Goal: Information Seeking & Learning: Learn about a topic

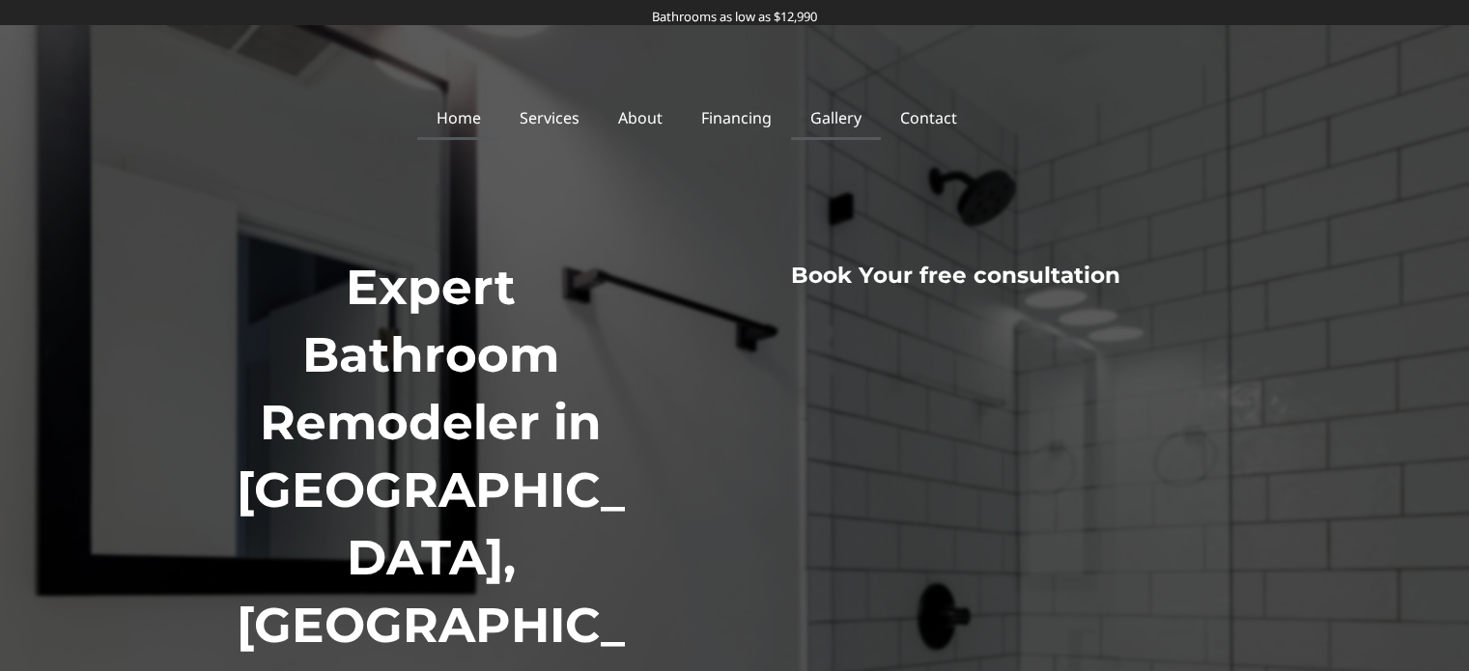
click at [872, 106] on link "Gallery" at bounding box center [836, 118] width 90 height 44
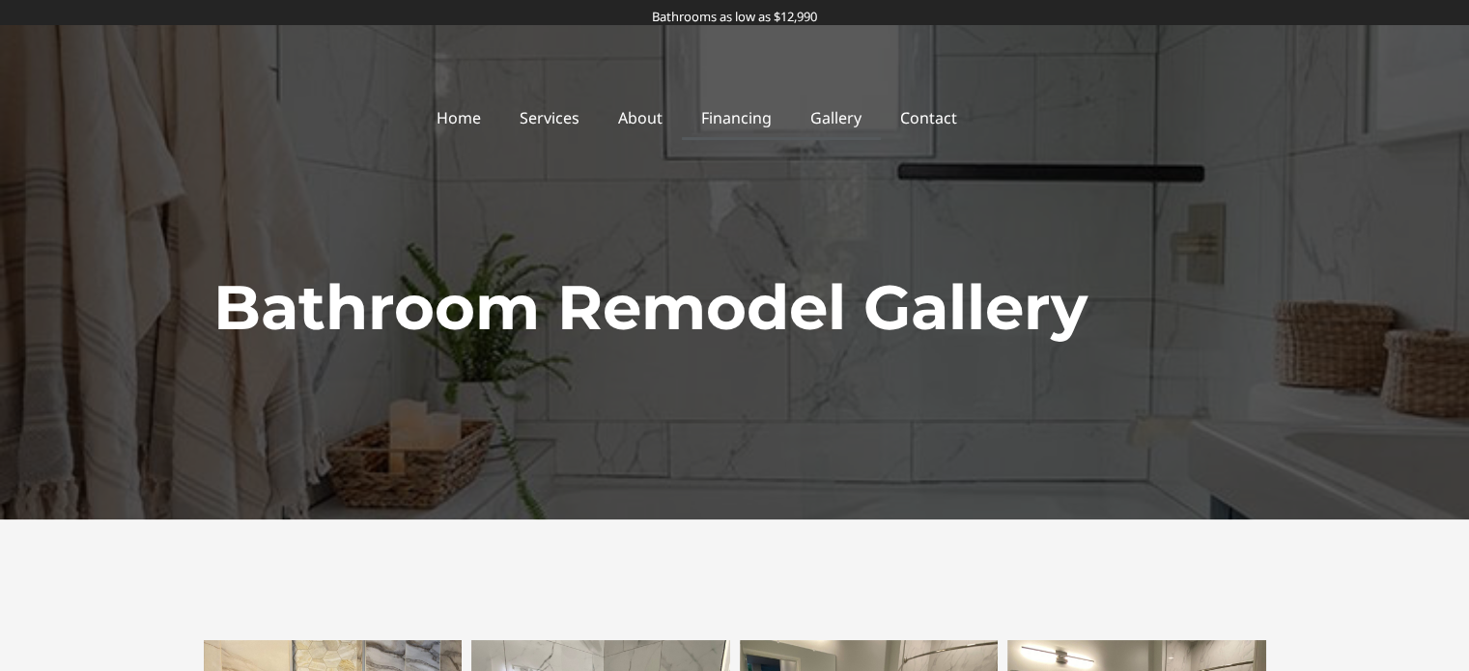
drag, startPoint x: 745, startPoint y: 123, endPoint x: 755, endPoint y: 122, distance: 9.7
click at [745, 123] on link "Financing" at bounding box center [736, 118] width 109 height 44
click at [835, 117] on link "Gallery" at bounding box center [836, 118] width 90 height 44
click at [830, 113] on link "Gallery" at bounding box center [836, 118] width 90 height 44
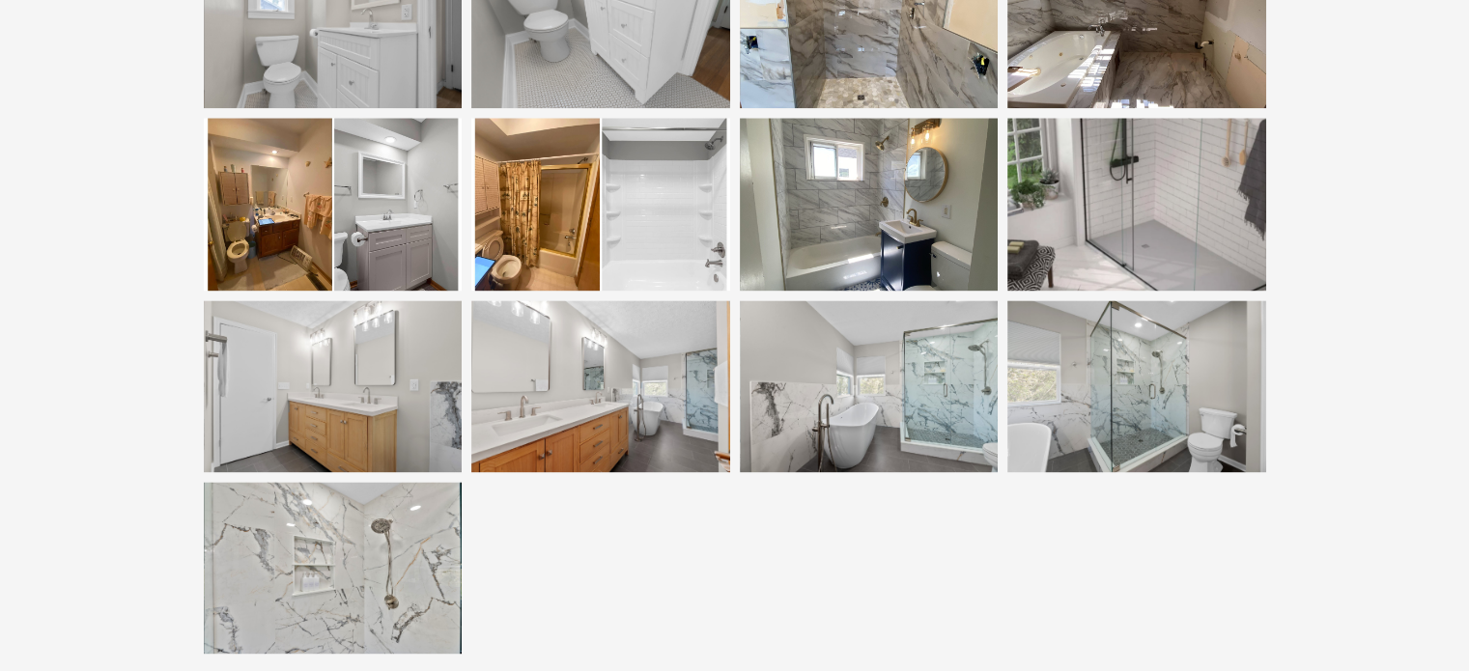
scroll to position [2512, 0]
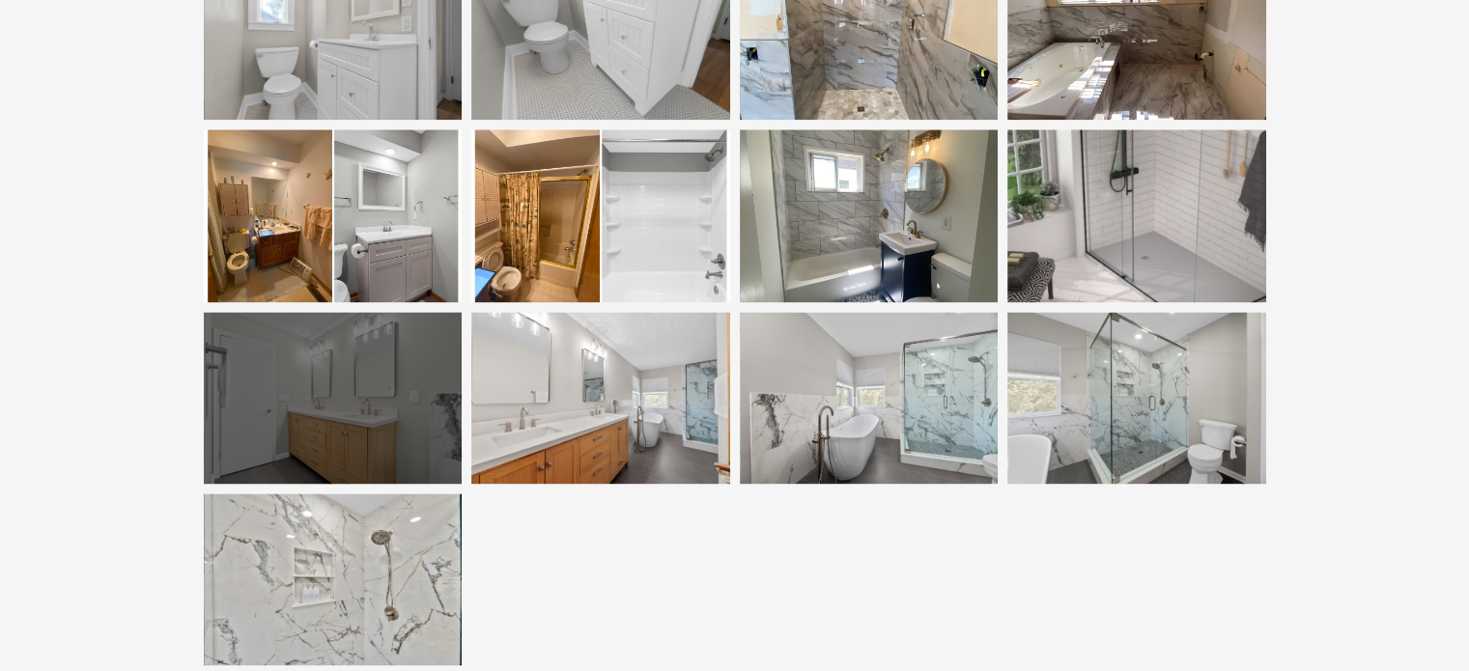
click at [308, 404] on div at bounding box center [333, 398] width 259 height 172
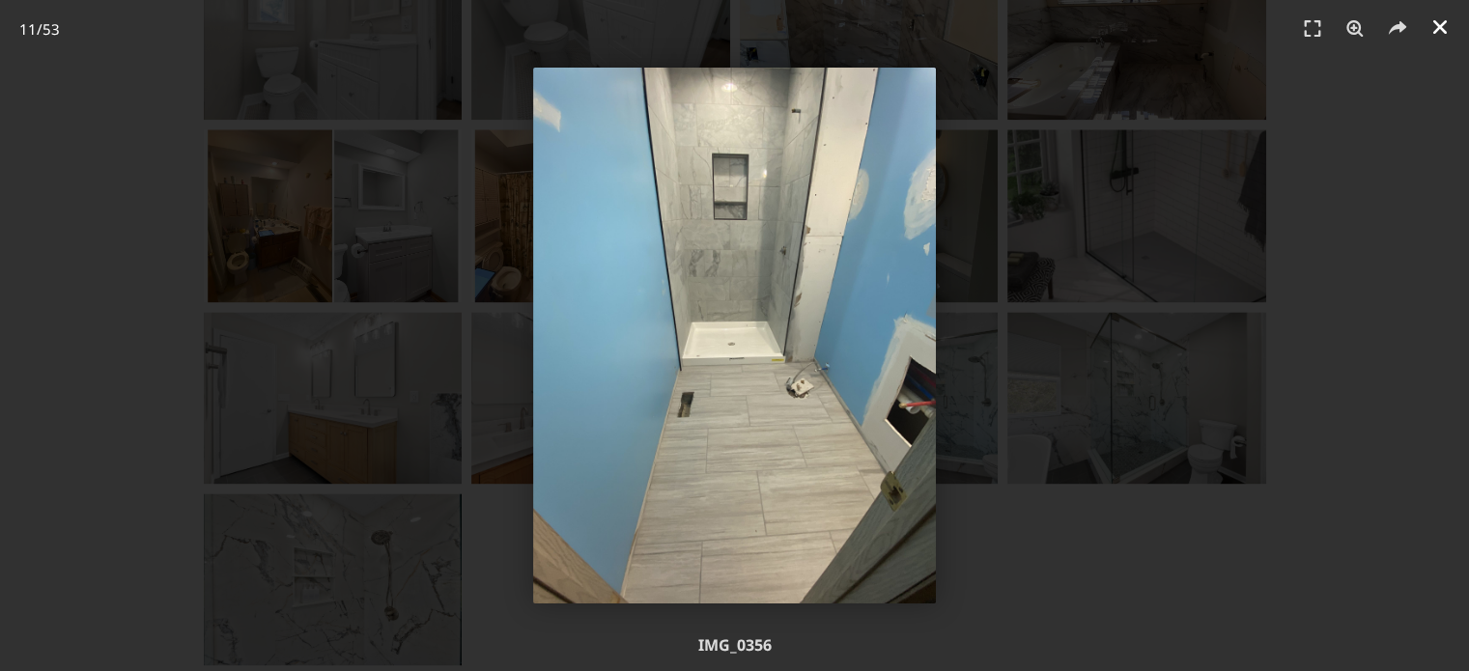
click at [1444, 34] on icon "Close (Esc)" at bounding box center [1440, 26] width 19 height 19
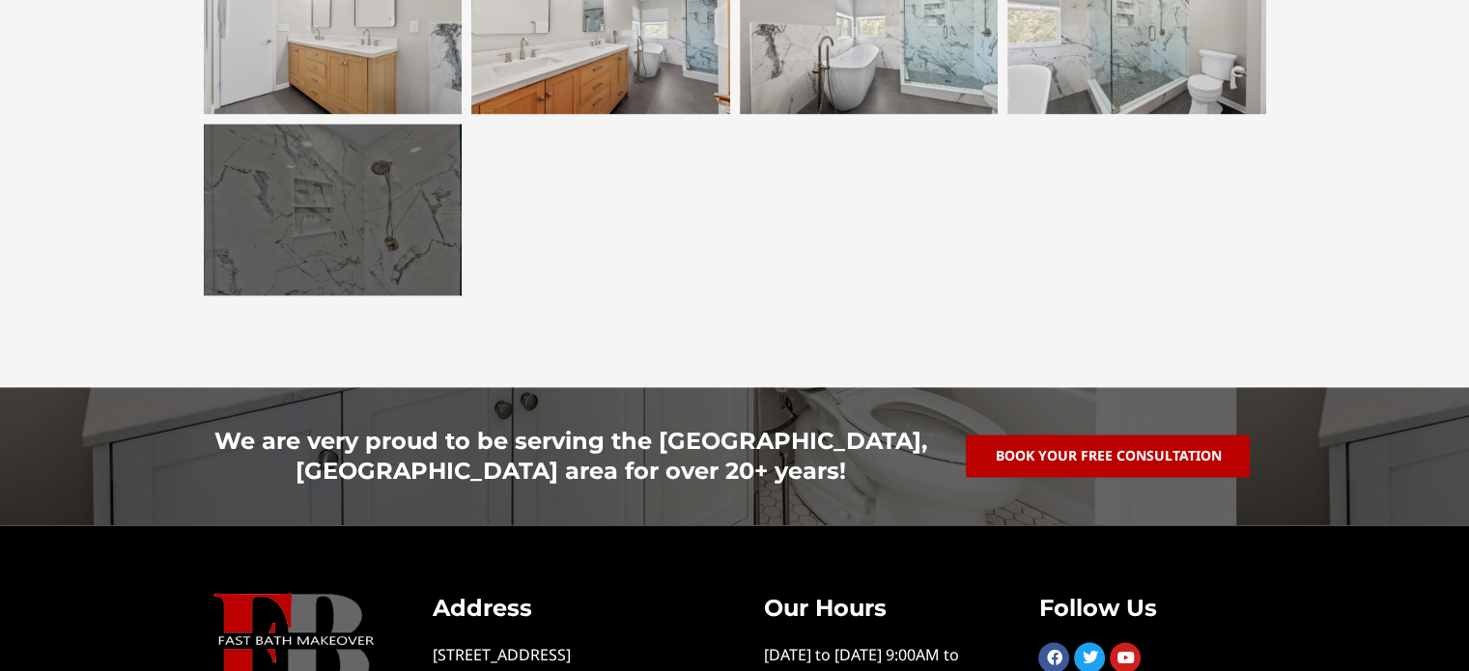
scroll to position [2740, 0]
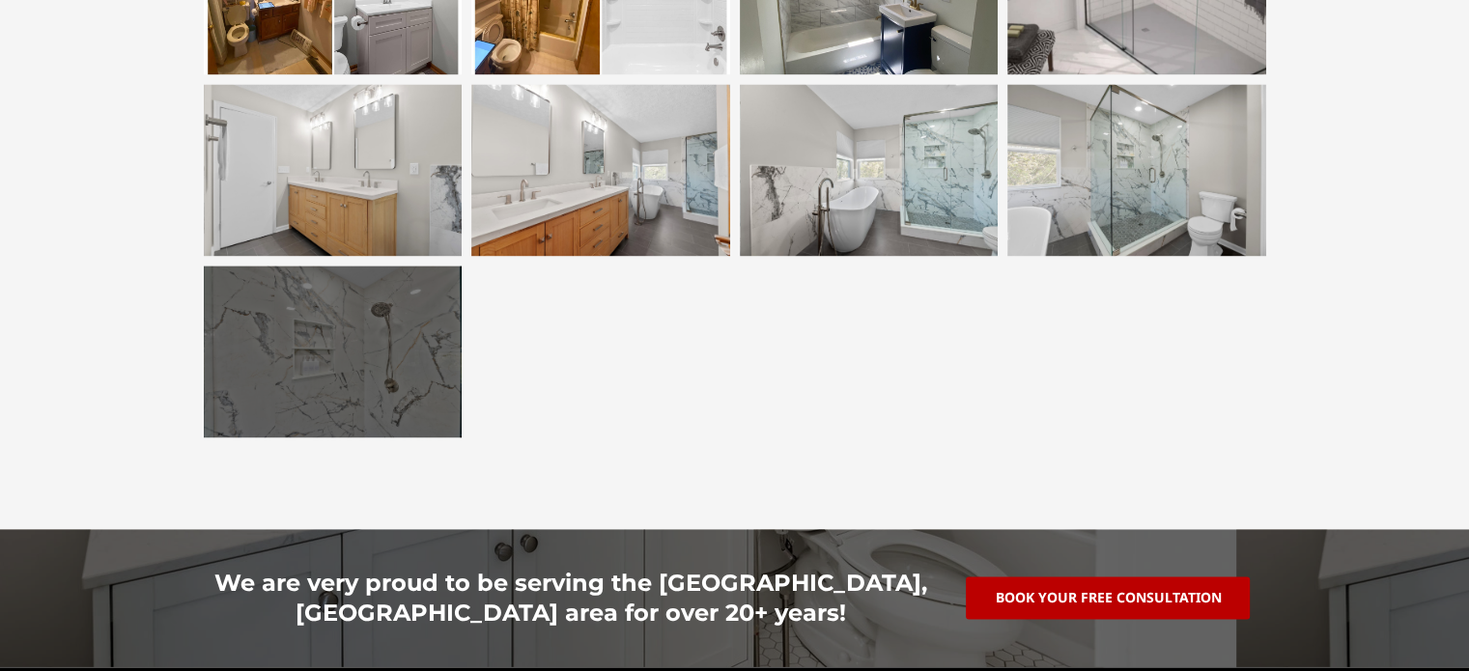
click at [397, 364] on div at bounding box center [333, 352] width 259 height 172
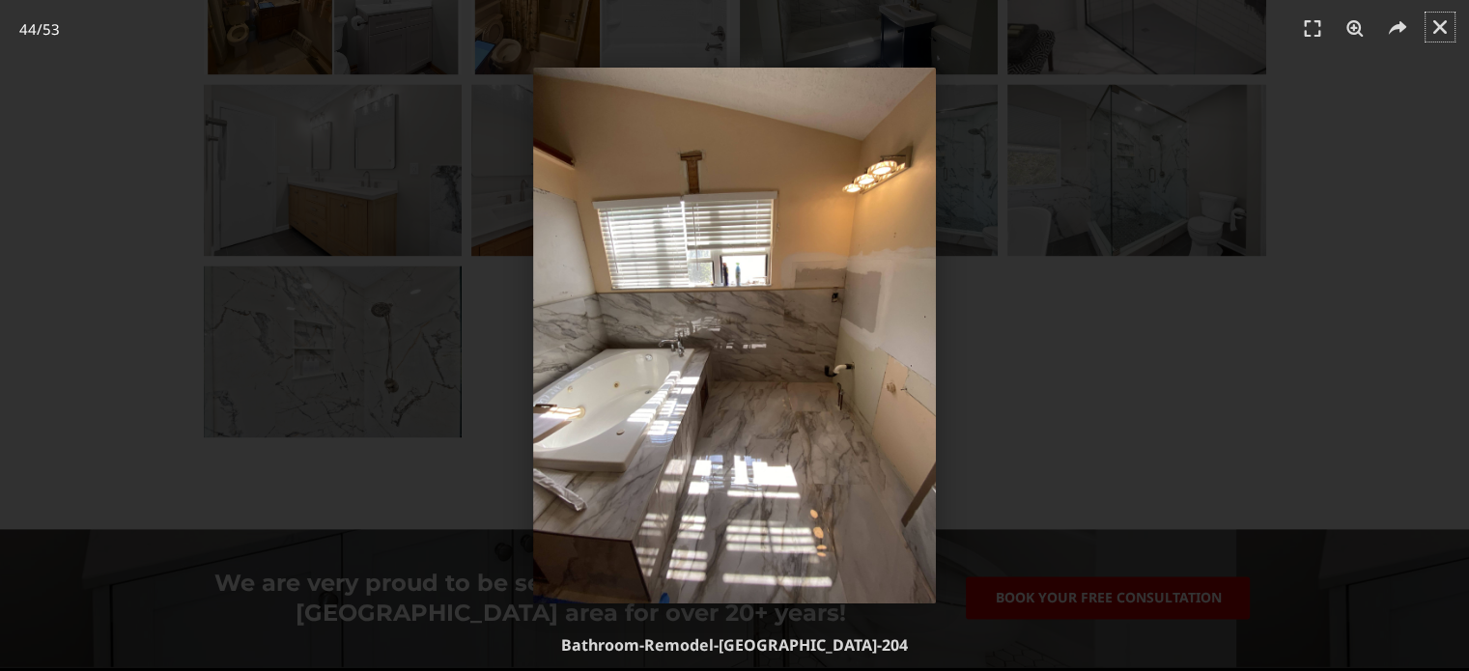
drag, startPoint x: 1447, startPoint y: 30, endPoint x: 1399, endPoint y: 53, distance: 53.6
click at [1447, 30] on icon "Close (Esc)" at bounding box center [1440, 26] width 19 height 19
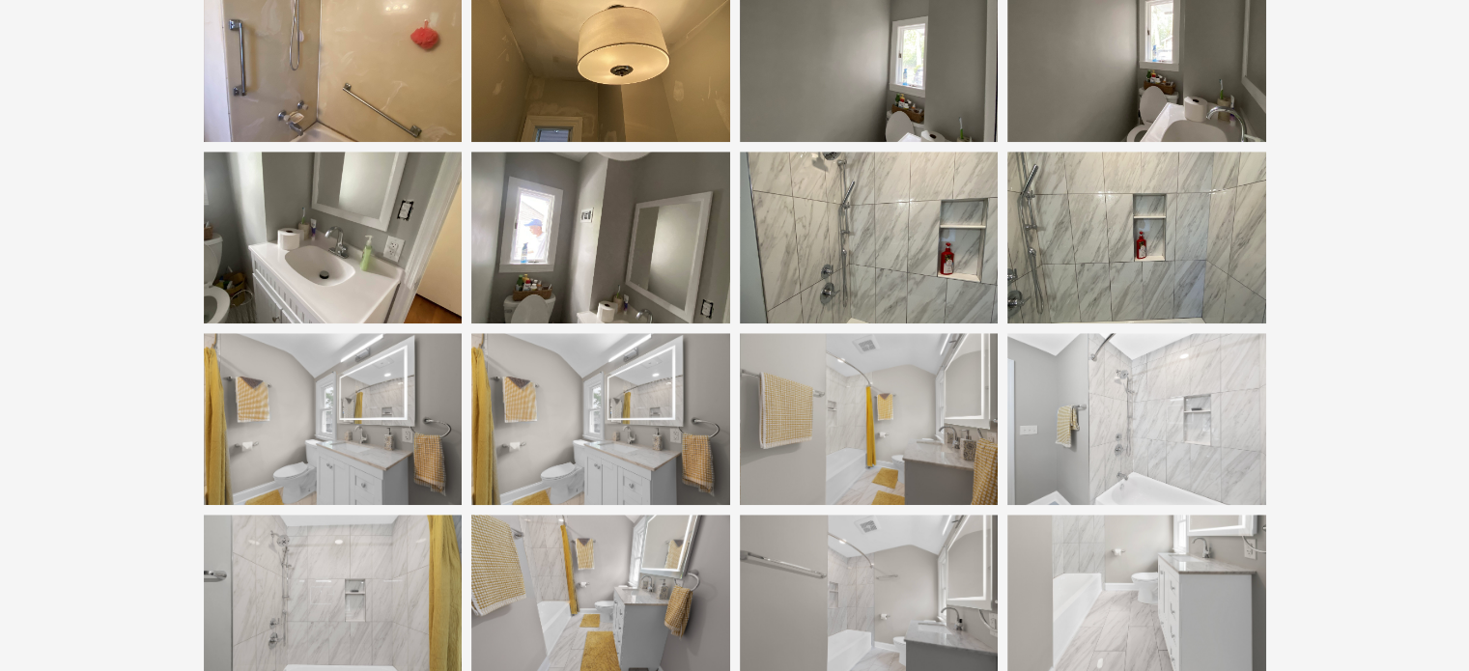
scroll to position [1387, 0]
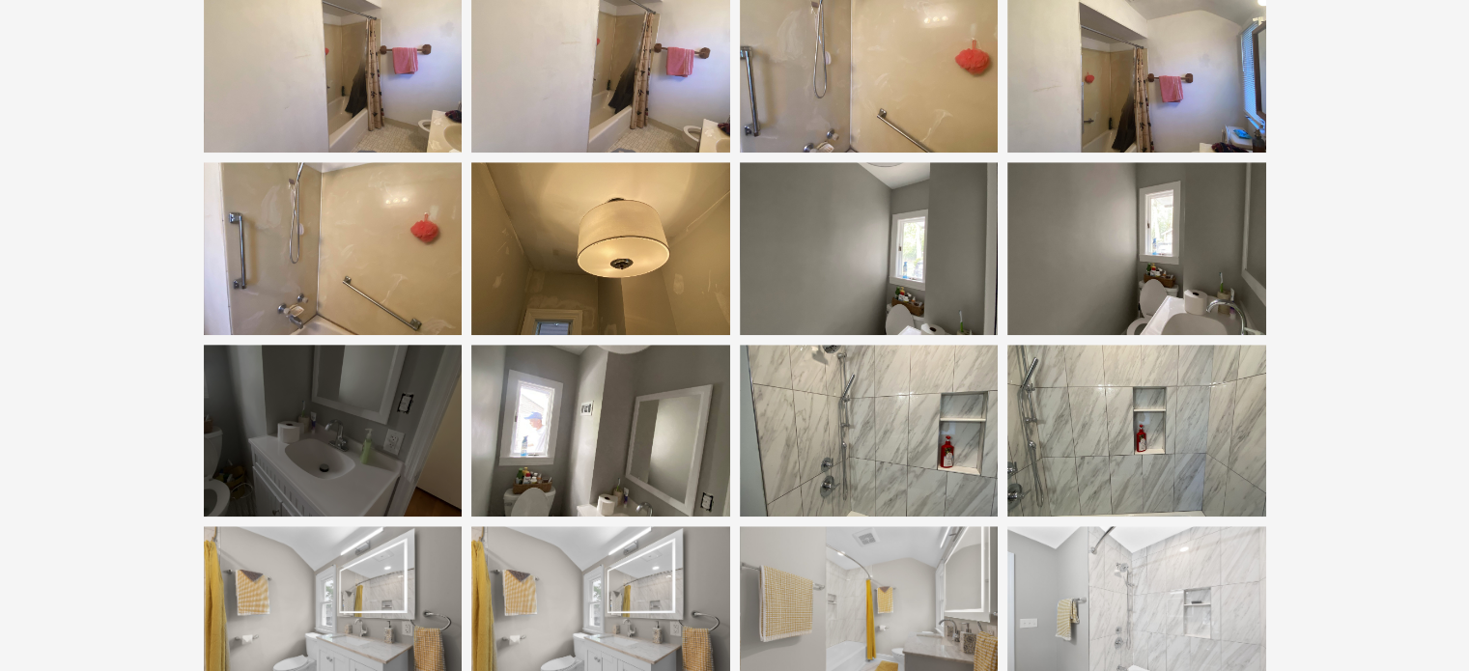
click at [384, 420] on div at bounding box center [333, 431] width 259 height 172
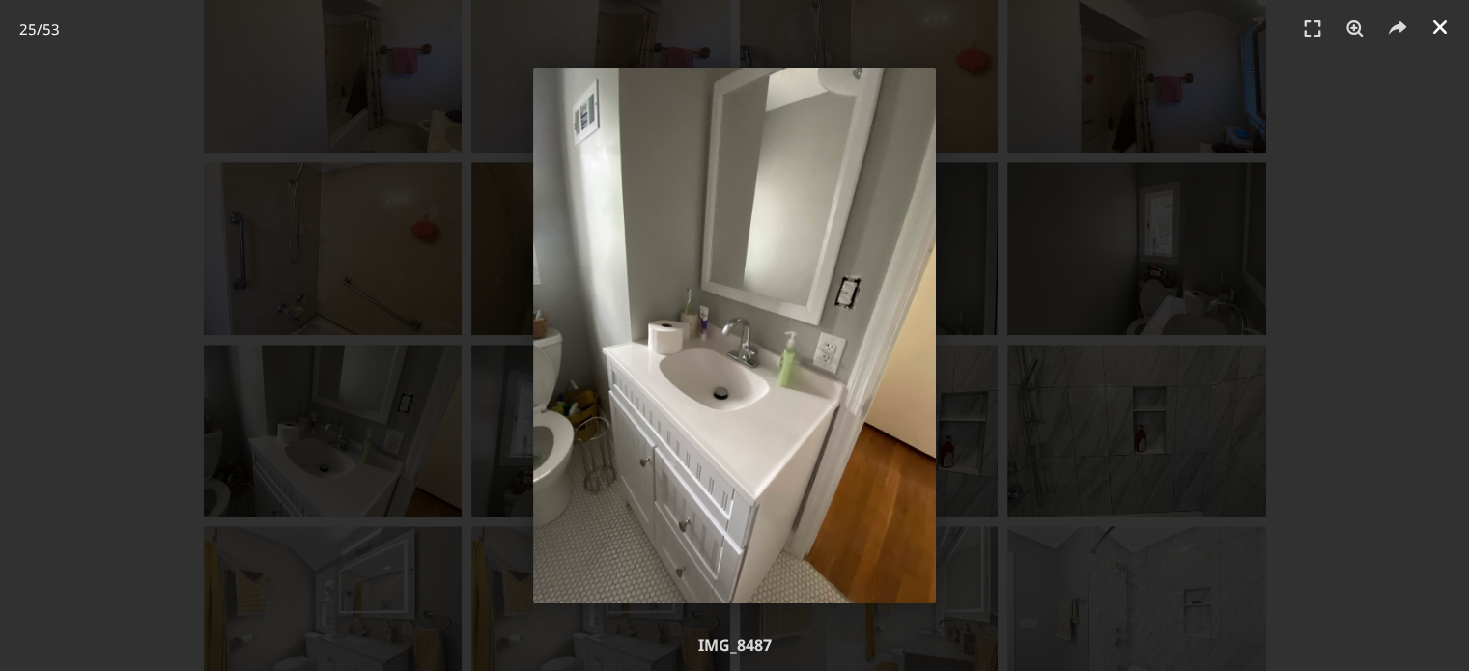
click at [1442, 28] on icon "Close (Esc)" at bounding box center [1440, 26] width 19 height 19
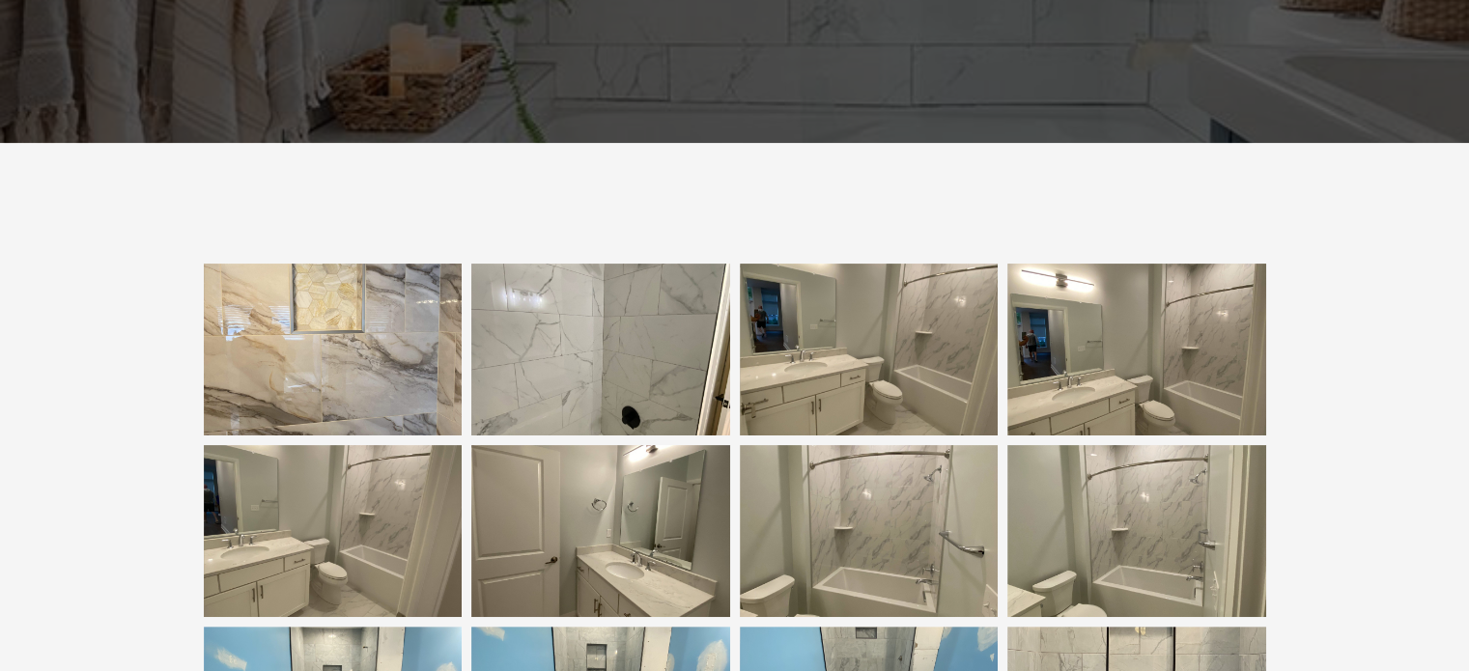
scroll to position [228, 0]
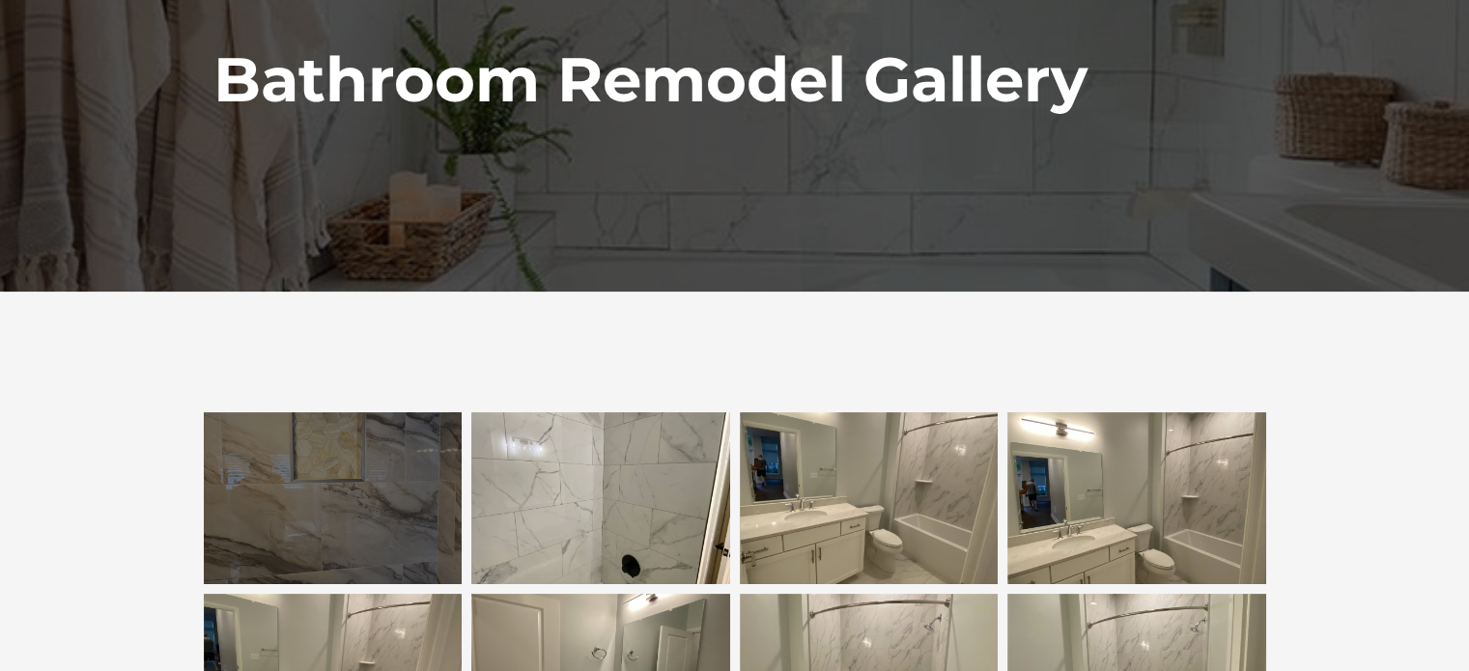
click at [291, 467] on div at bounding box center [333, 499] width 259 height 172
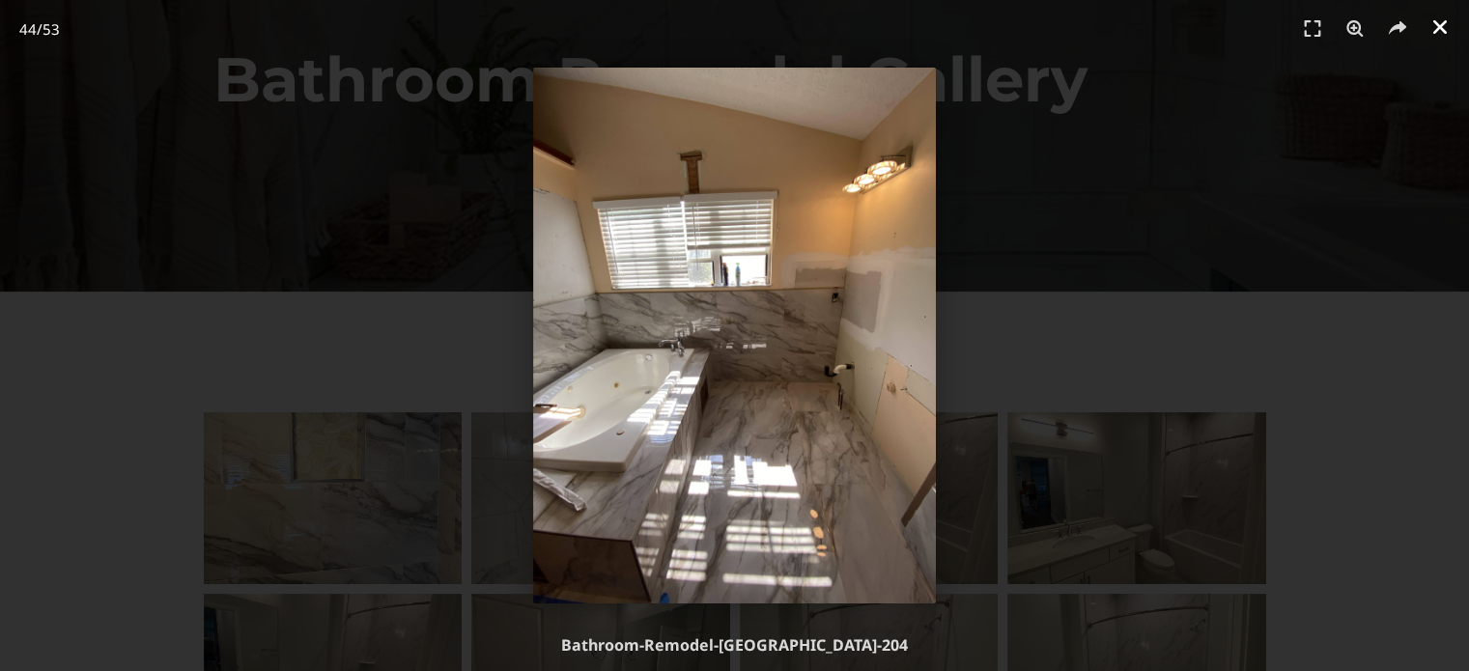
click at [1447, 24] on icon "Close (Esc)" at bounding box center [1440, 26] width 19 height 19
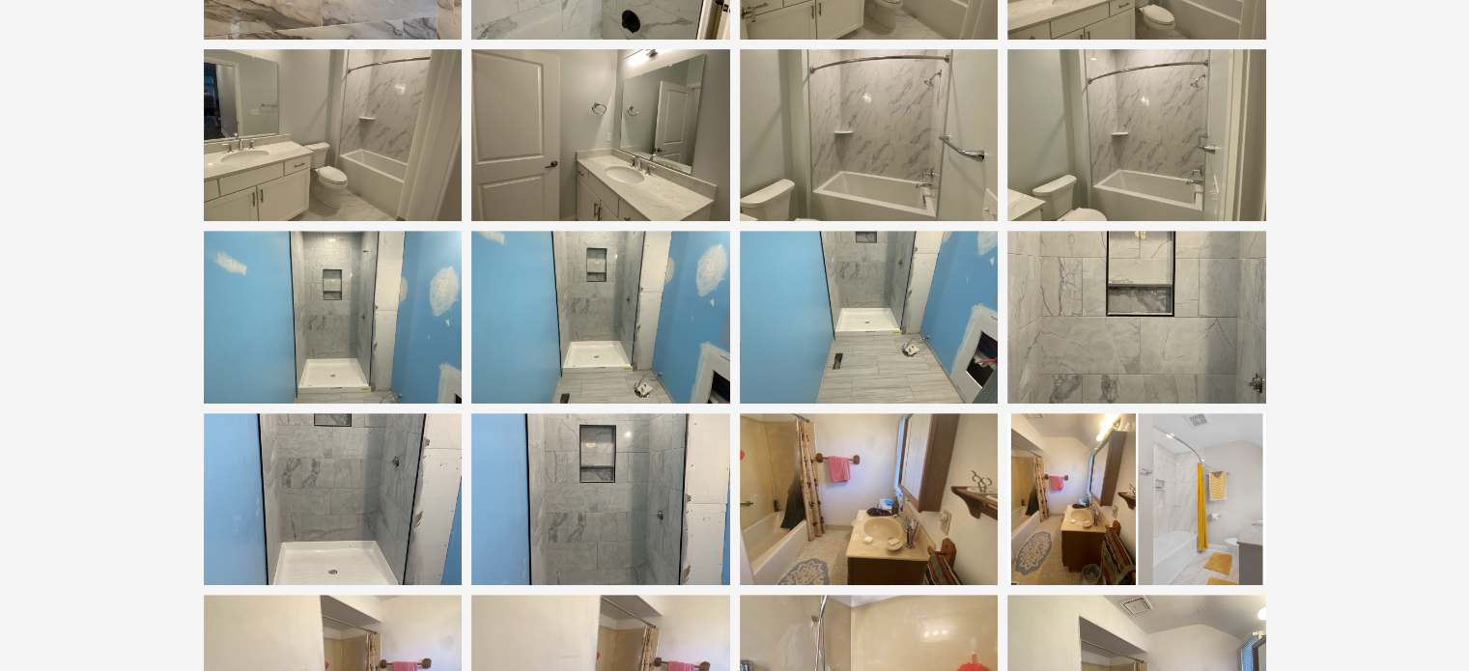
scroll to position [614, 0]
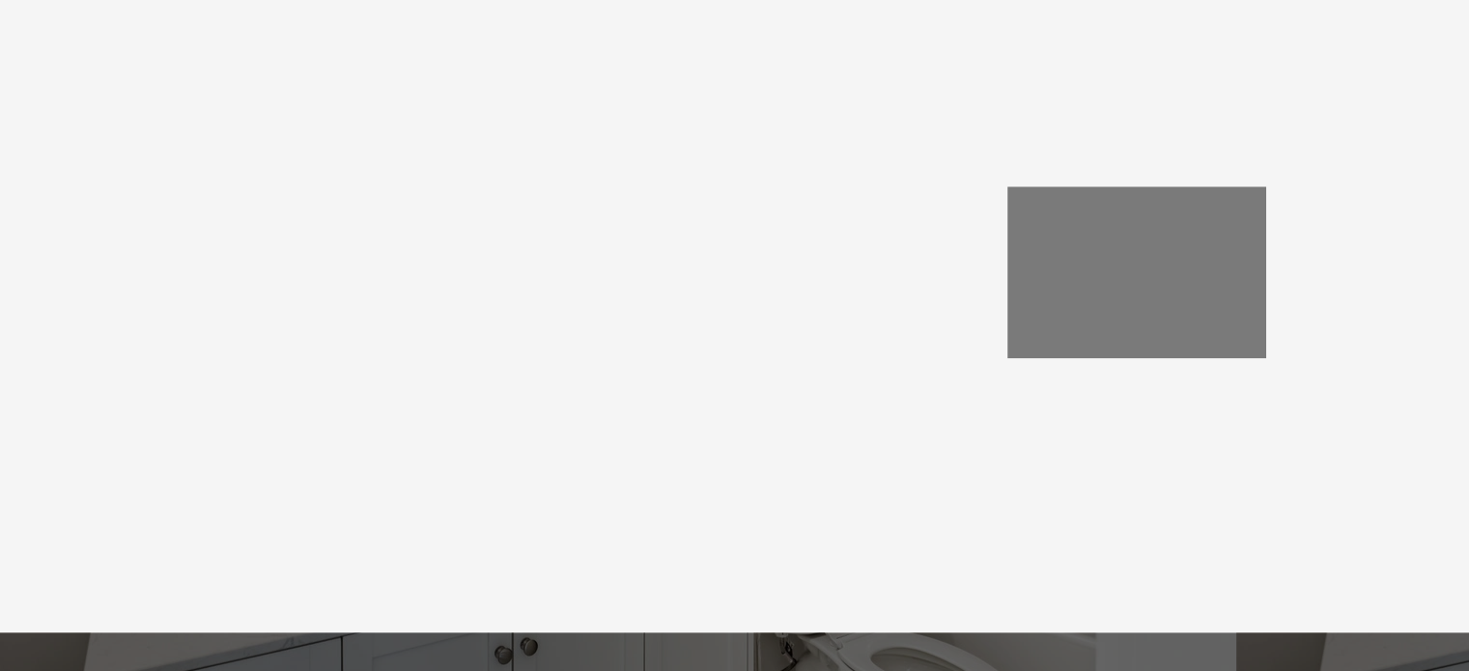
scroll to position [2328, 0]
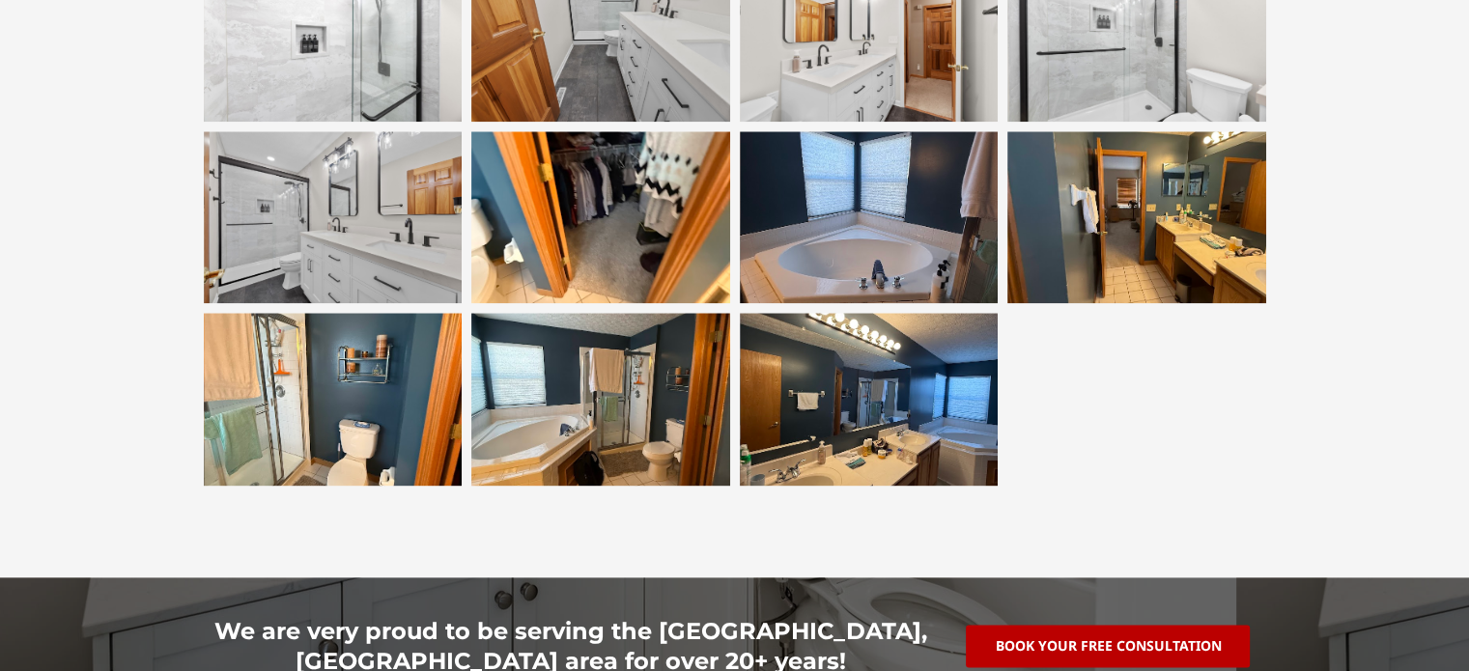
drag, startPoint x: 1247, startPoint y: 498, endPoint x: 1195, endPoint y: 559, distance: 80.9
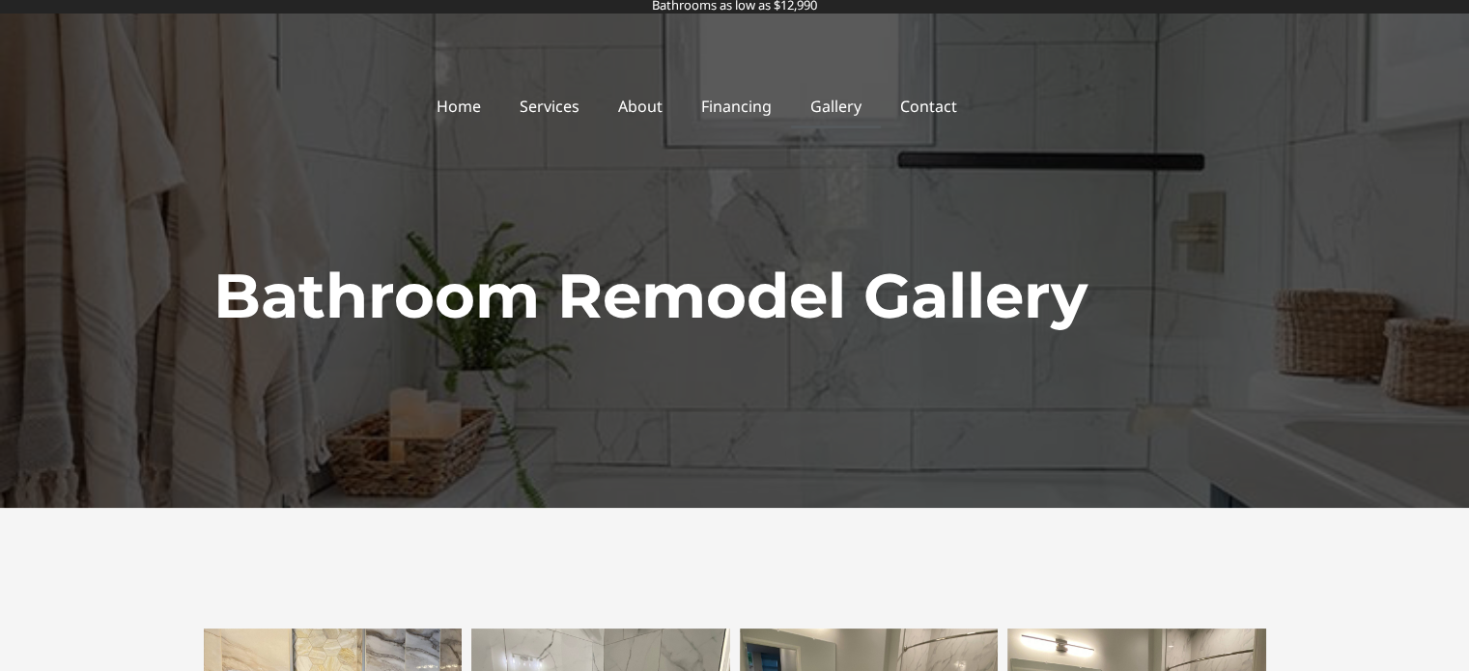
scroll to position [0, 0]
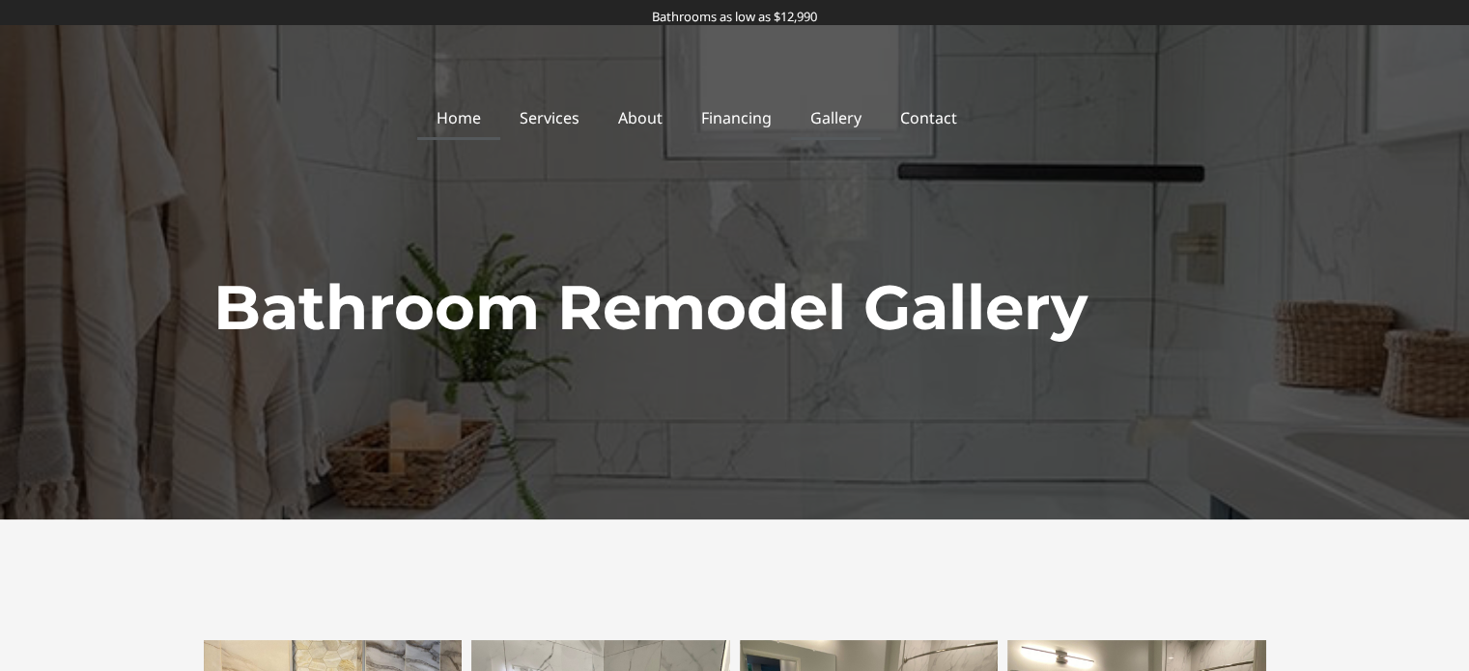
click at [486, 116] on link "Home" at bounding box center [458, 118] width 83 height 44
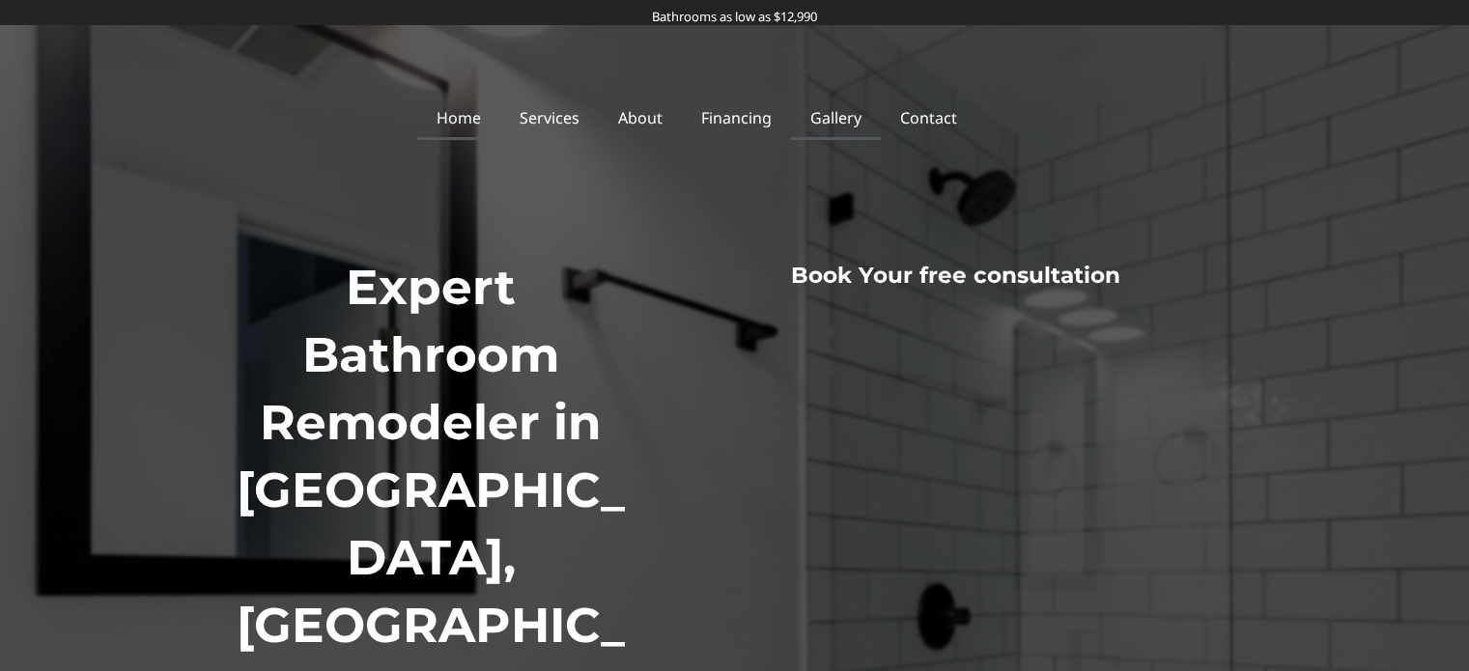
click at [823, 112] on link "Gallery" at bounding box center [836, 118] width 90 height 44
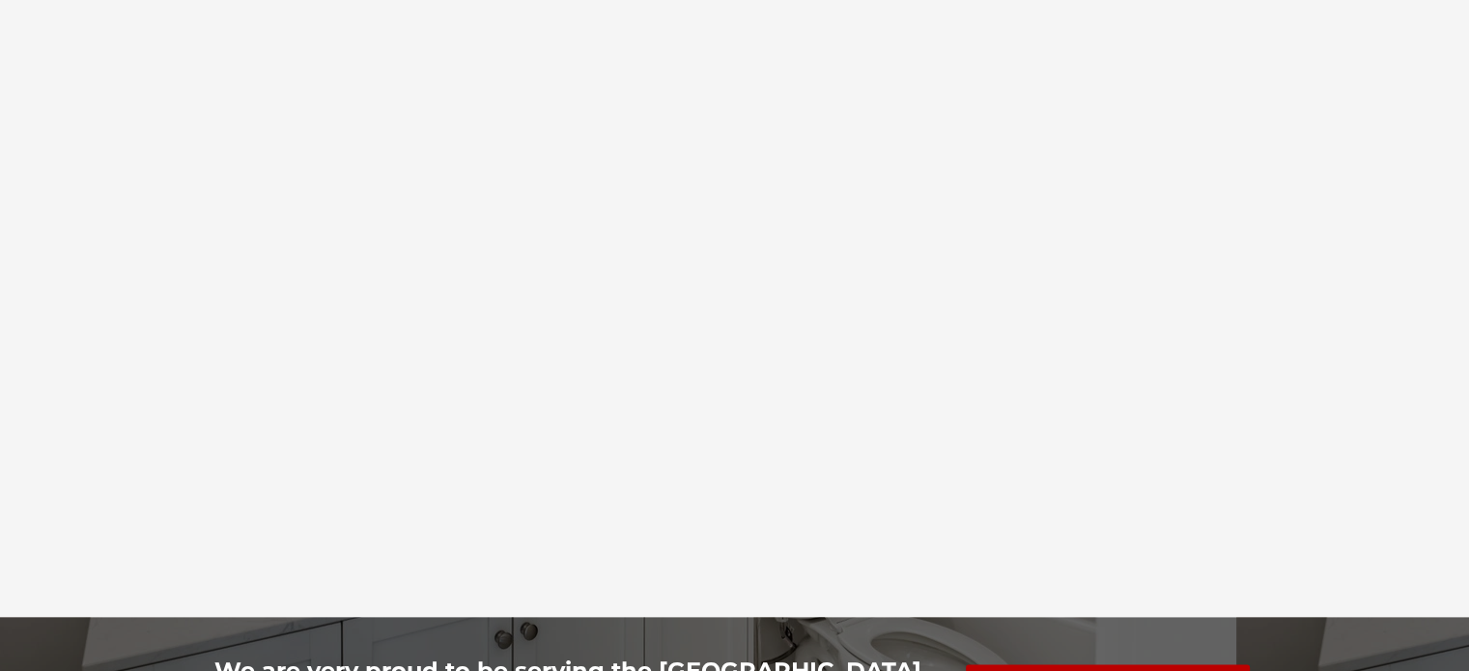
scroll to position [2447, 0]
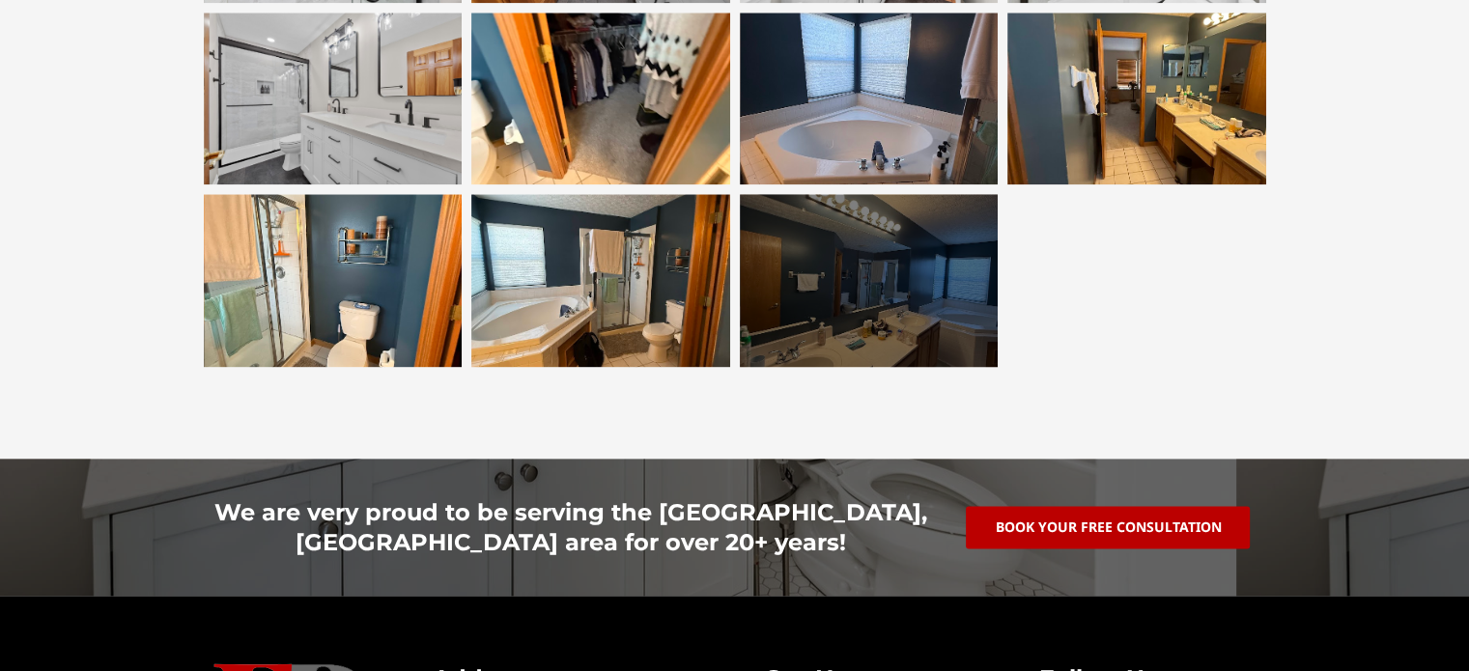
click at [853, 290] on div at bounding box center [869, 280] width 259 height 172
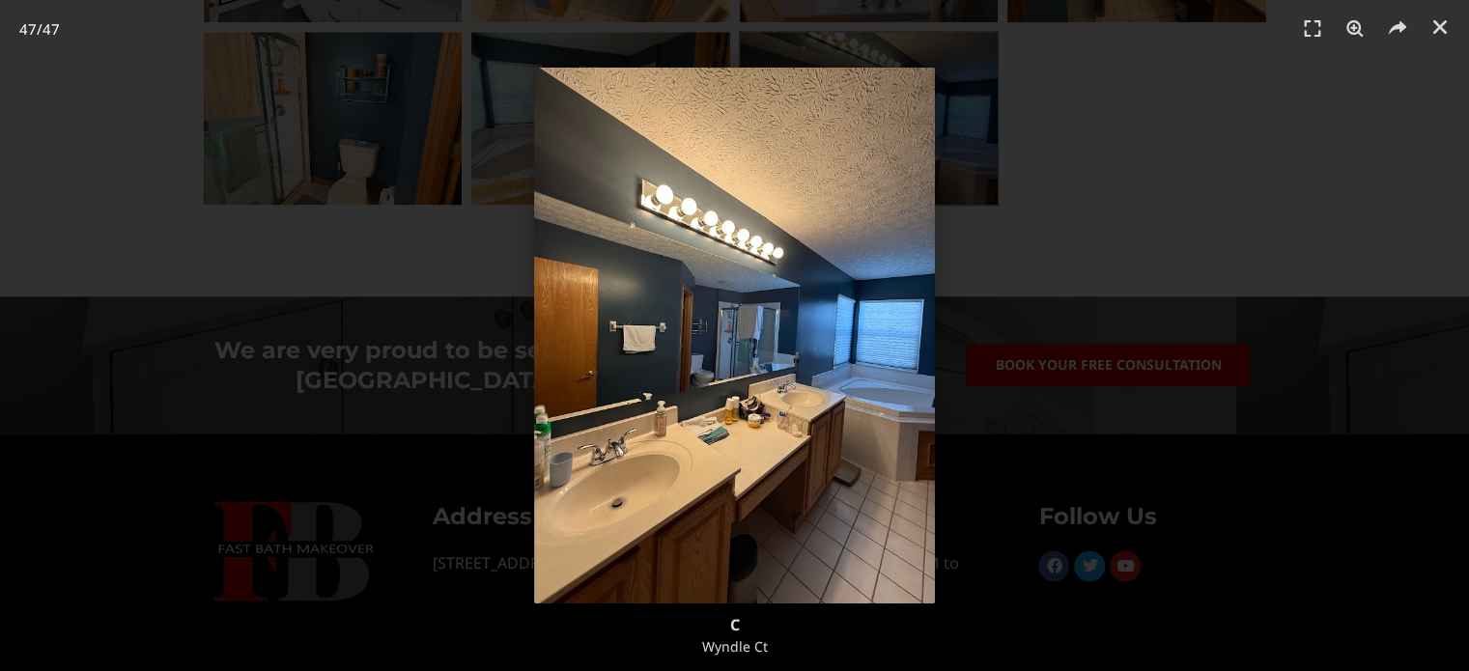
scroll to position [2633, 0]
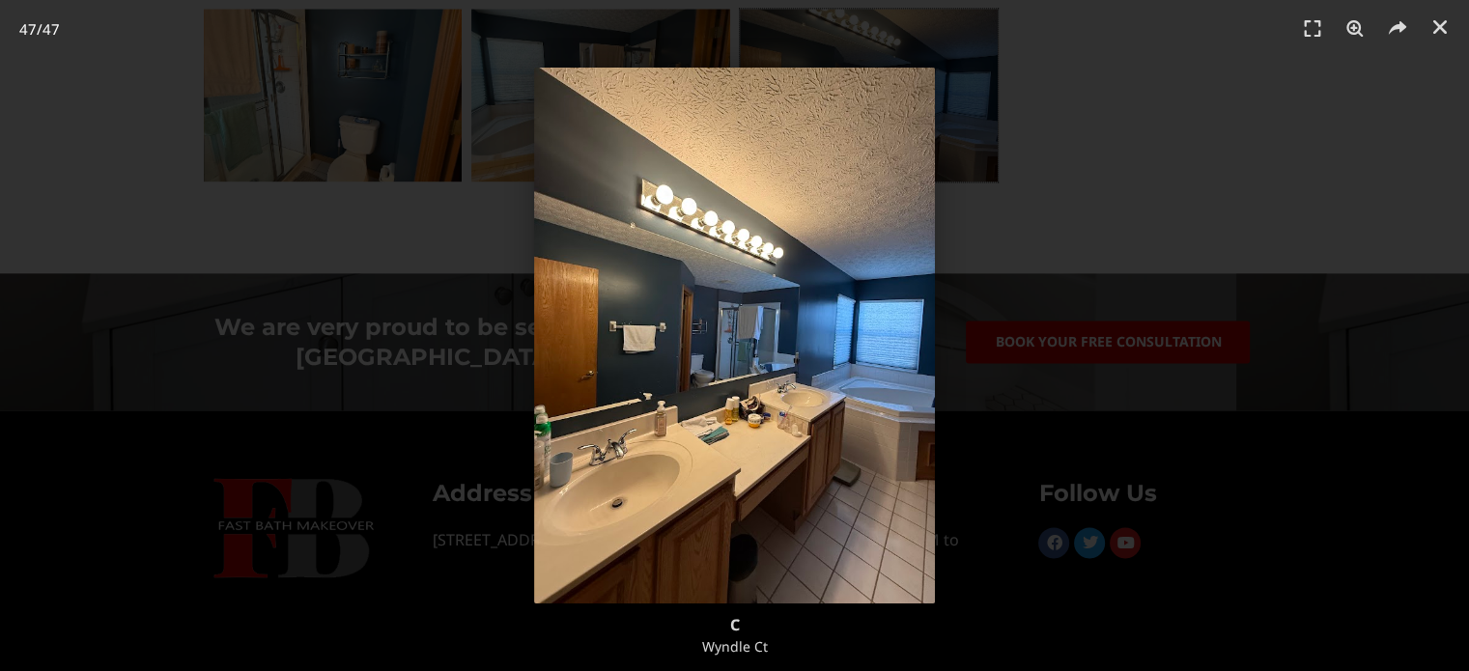
click at [1136, 364] on div "47 / 47" at bounding box center [735, 336] width 1334 height 536
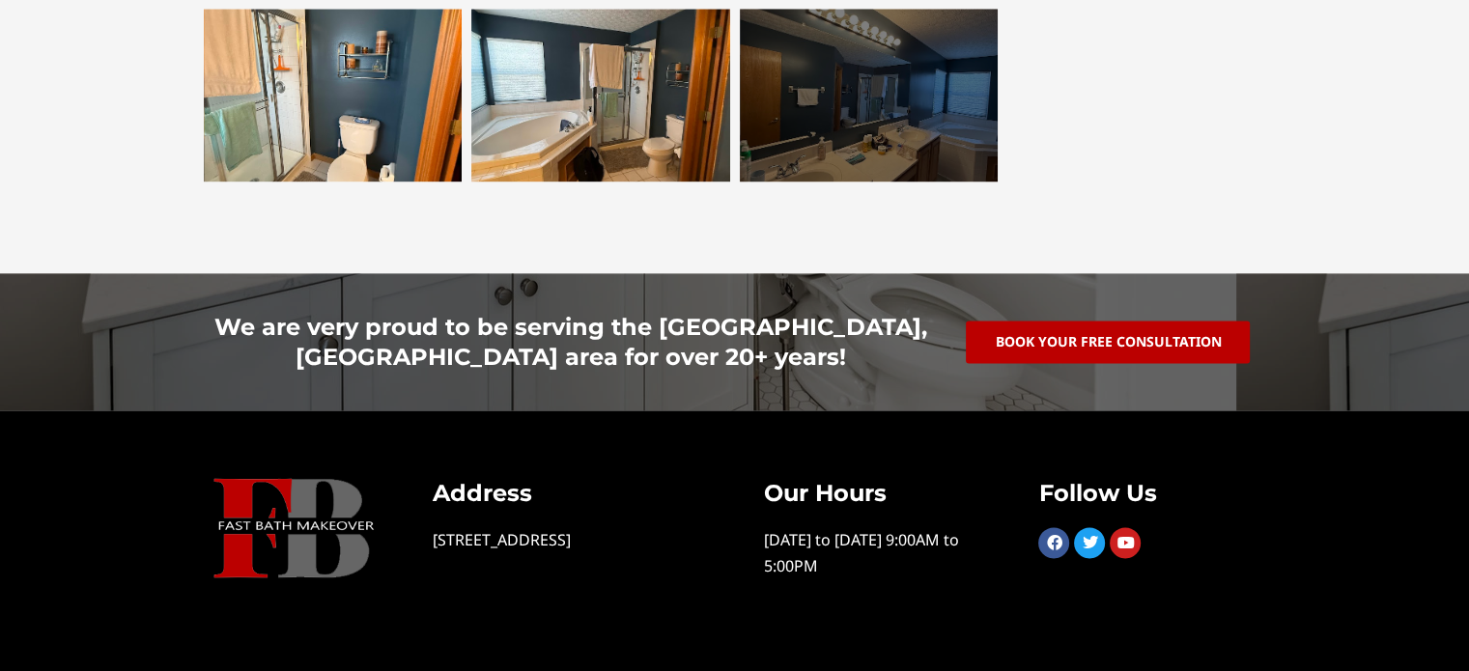
click at [796, 109] on div at bounding box center [869, 95] width 259 height 172
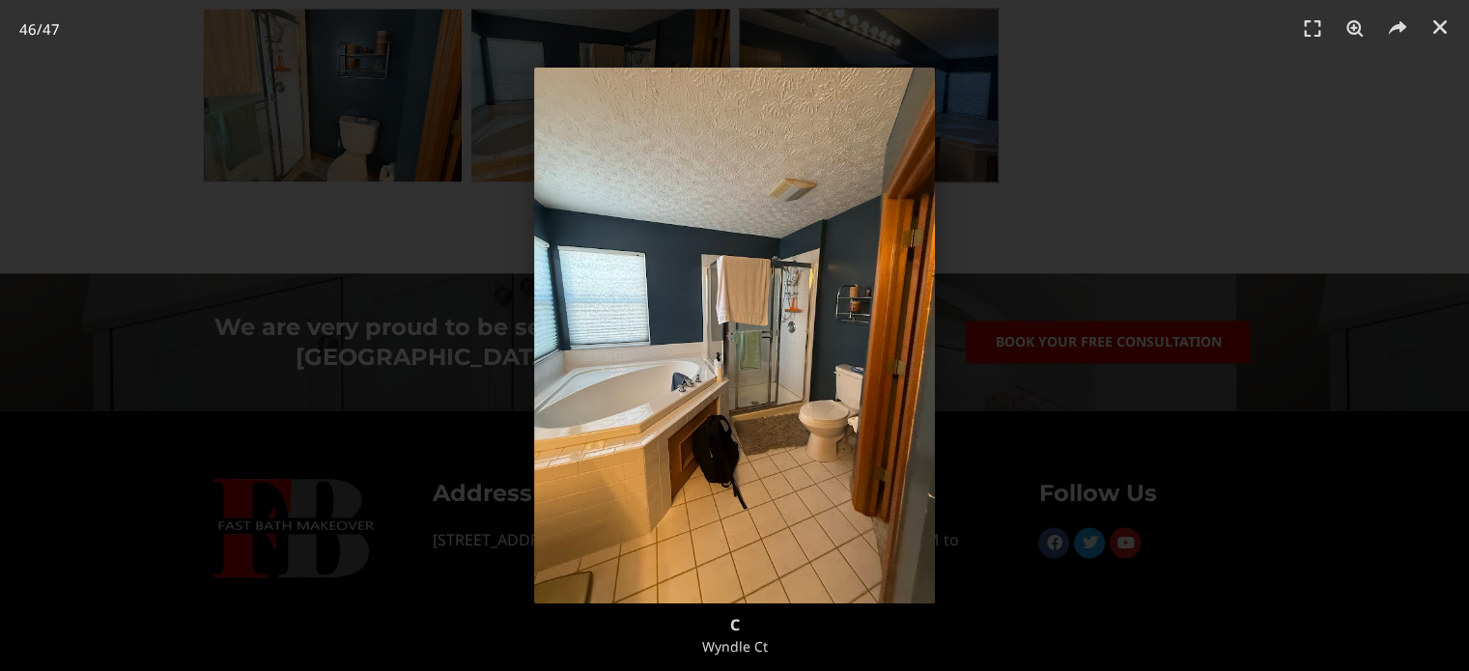
click at [796, 111] on img "46 / 47" at bounding box center [735, 336] width 402 height 536
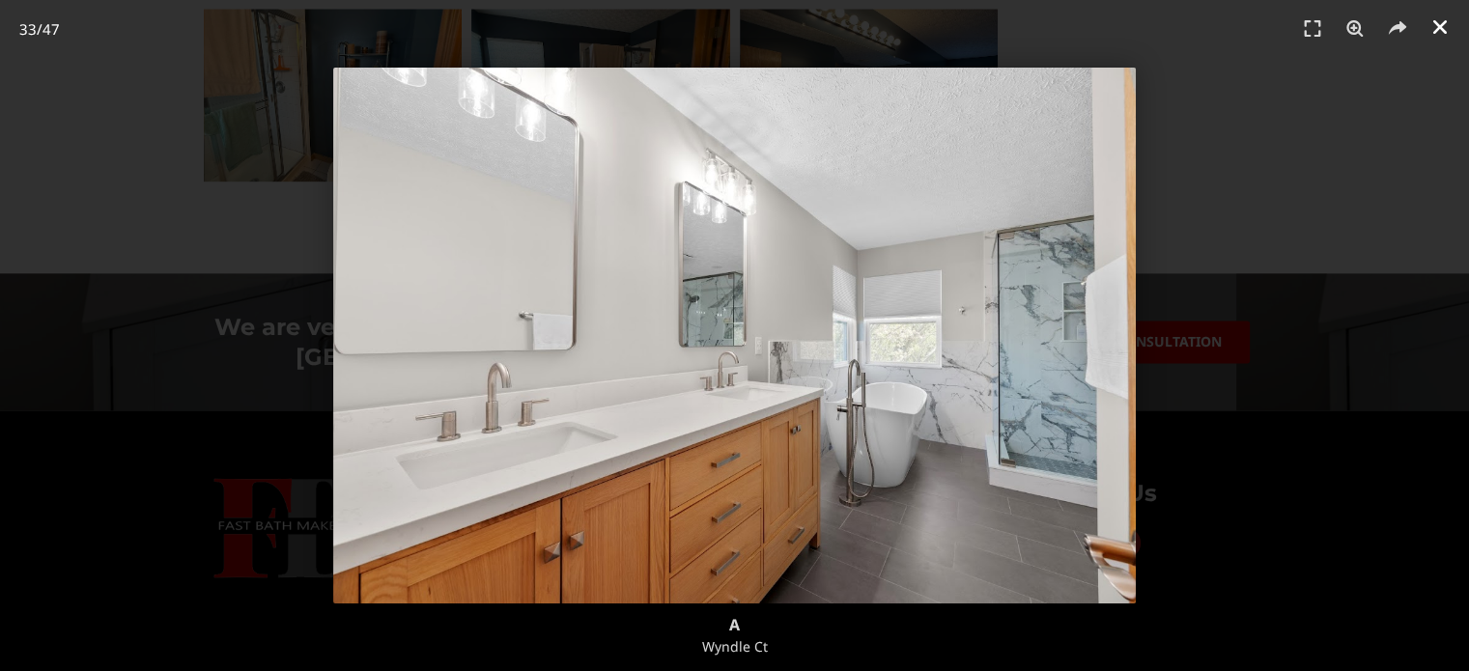
click at [1437, 33] on icon "Close (Esc)" at bounding box center [1440, 26] width 19 height 19
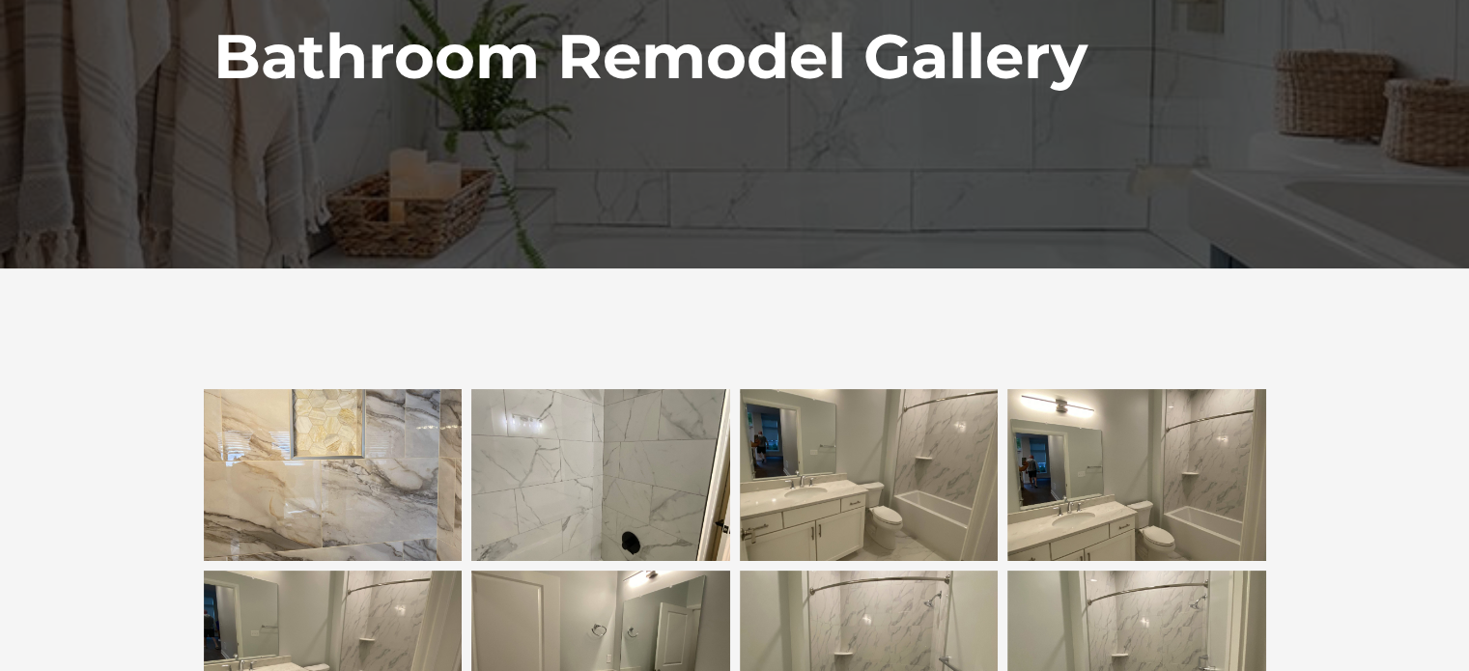
scroll to position [250, 0]
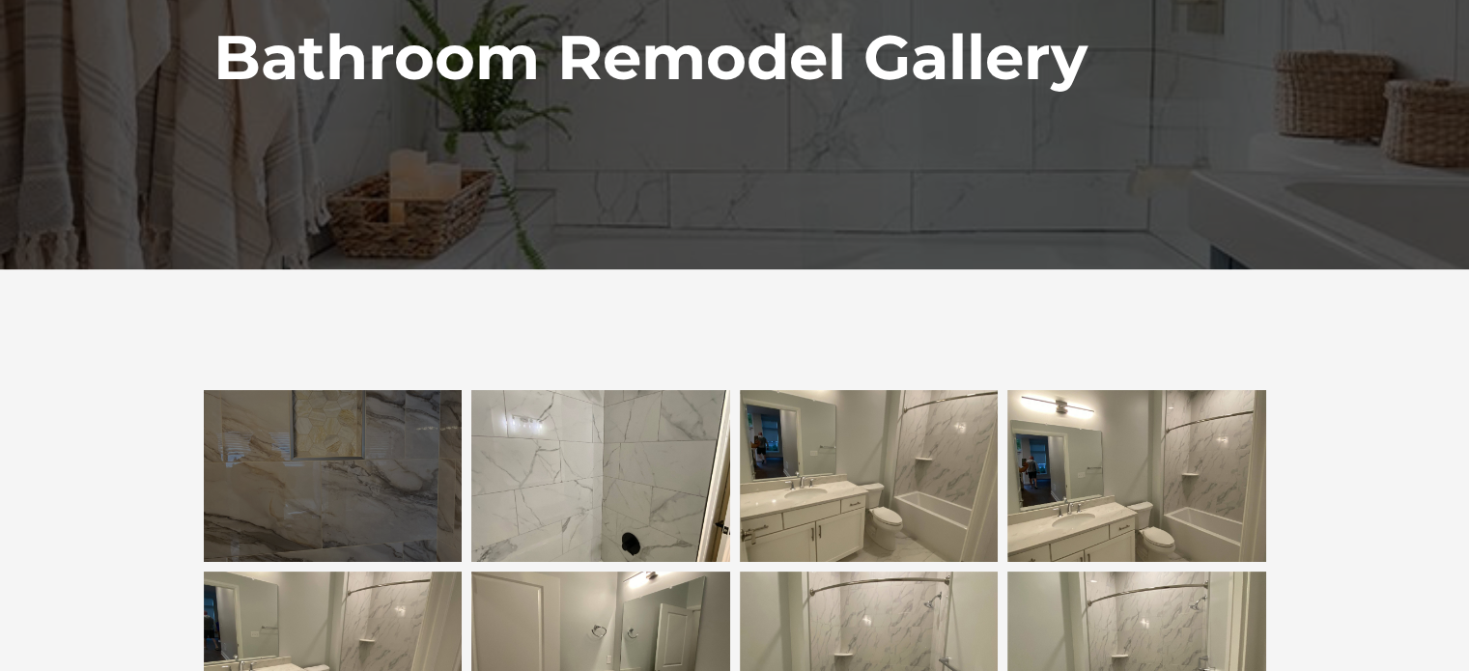
click at [419, 479] on div at bounding box center [333, 476] width 259 height 172
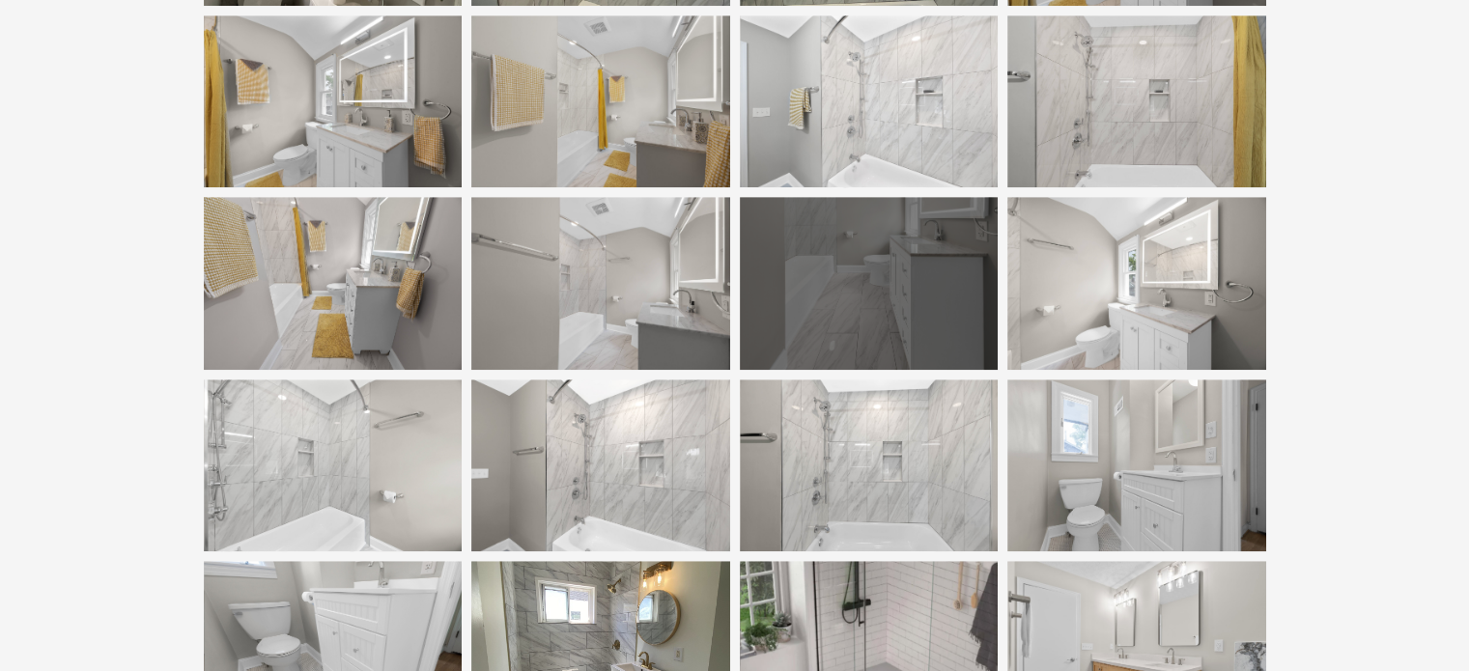
scroll to position [1345, 0]
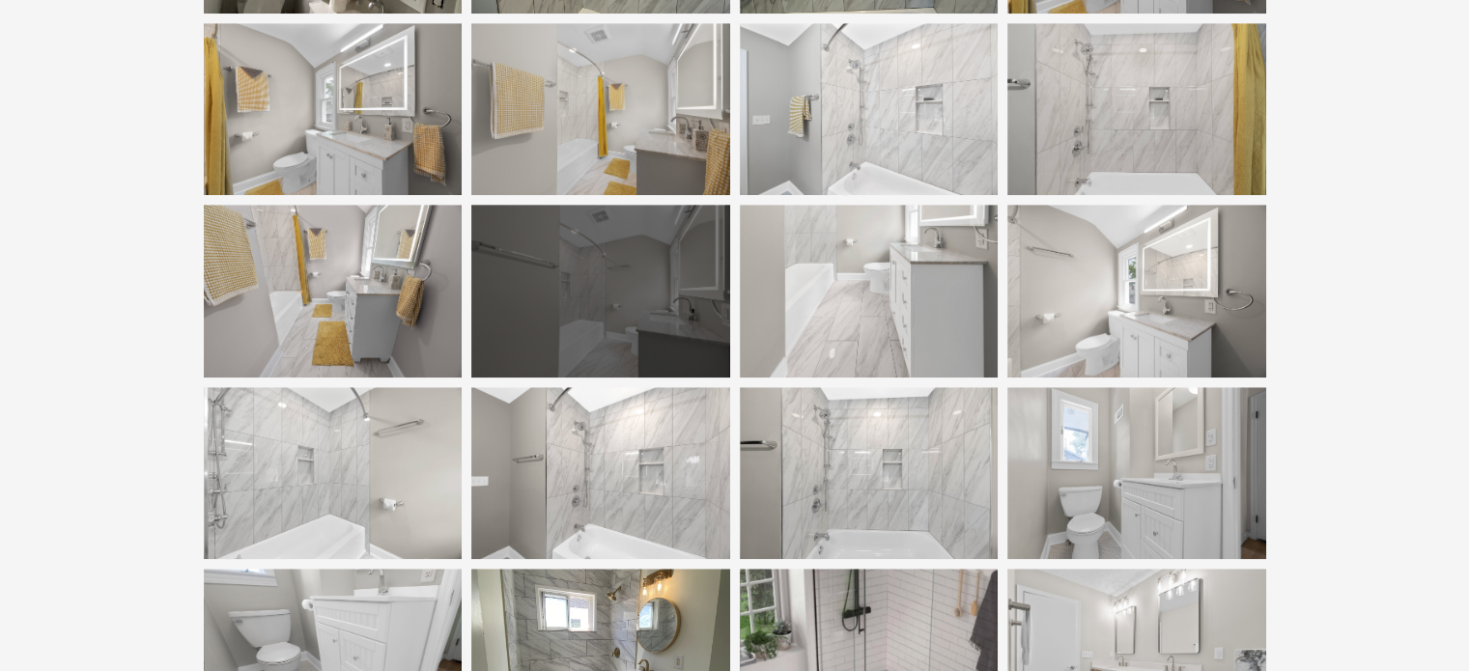
click at [655, 312] on div at bounding box center [600, 291] width 259 height 172
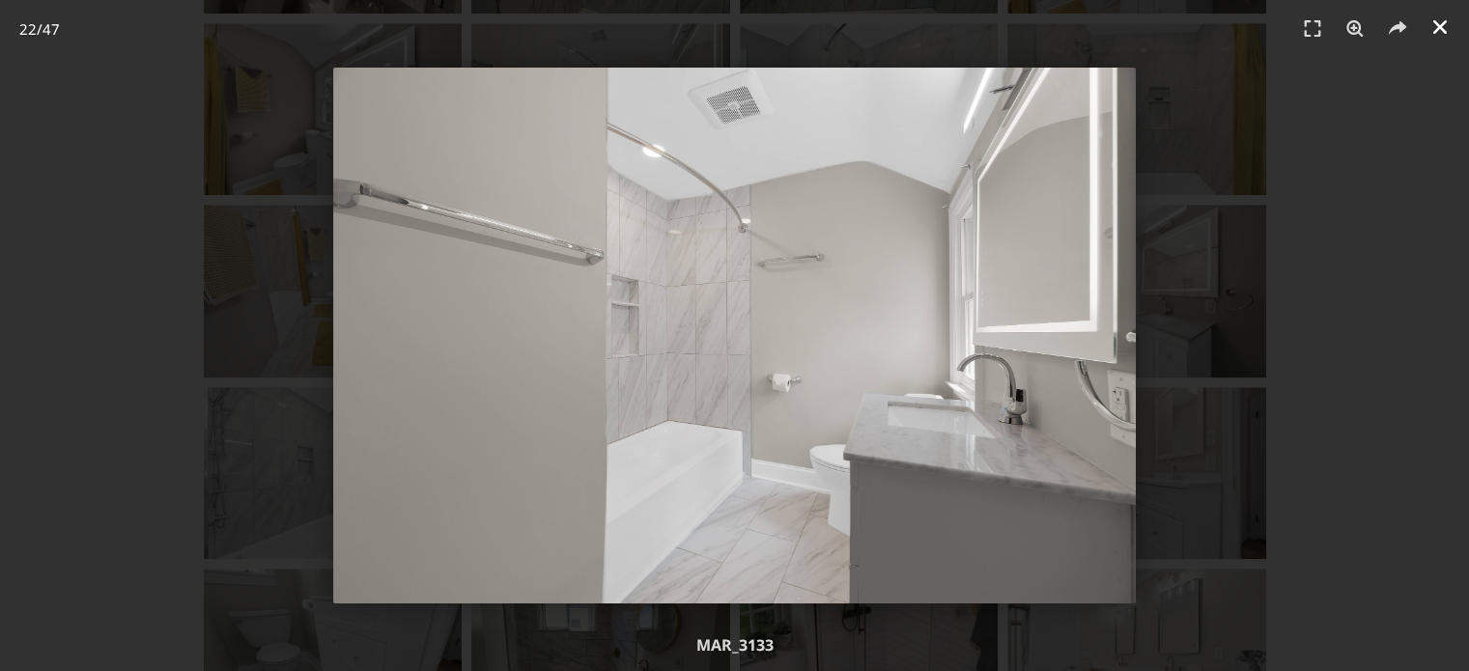
click at [1428, 21] on link "Close (Esc)" at bounding box center [1440, 27] width 29 height 29
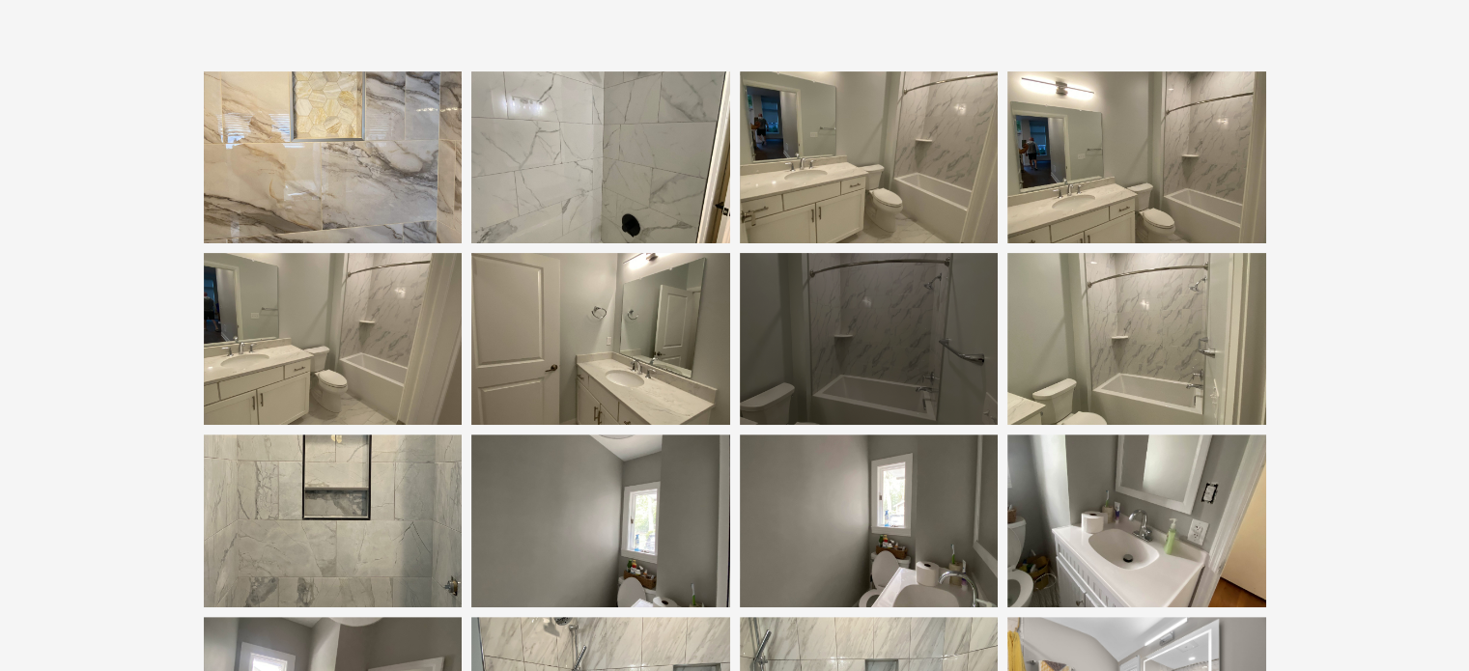
scroll to position [572, 0]
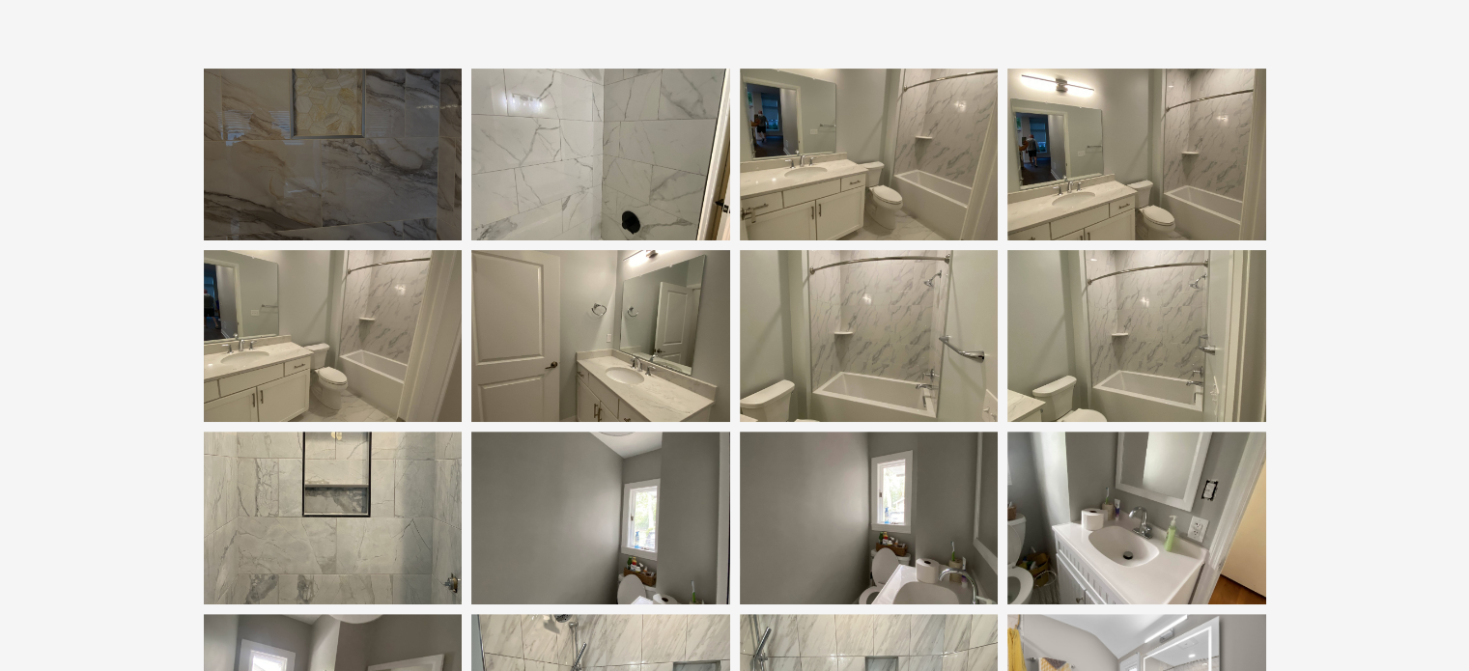
click at [259, 187] on div at bounding box center [333, 155] width 259 height 172
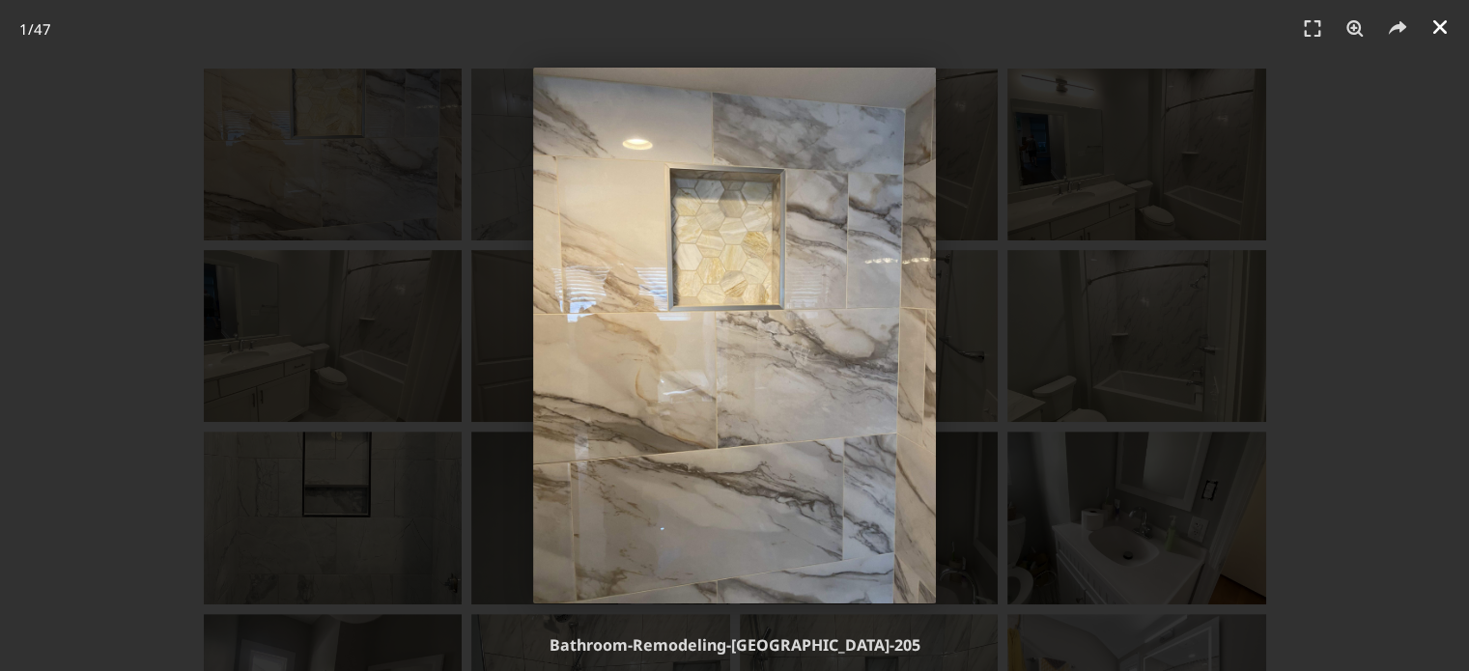
click at [1436, 34] on icon "Close (Esc)" at bounding box center [1440, 26] width 19 height 19
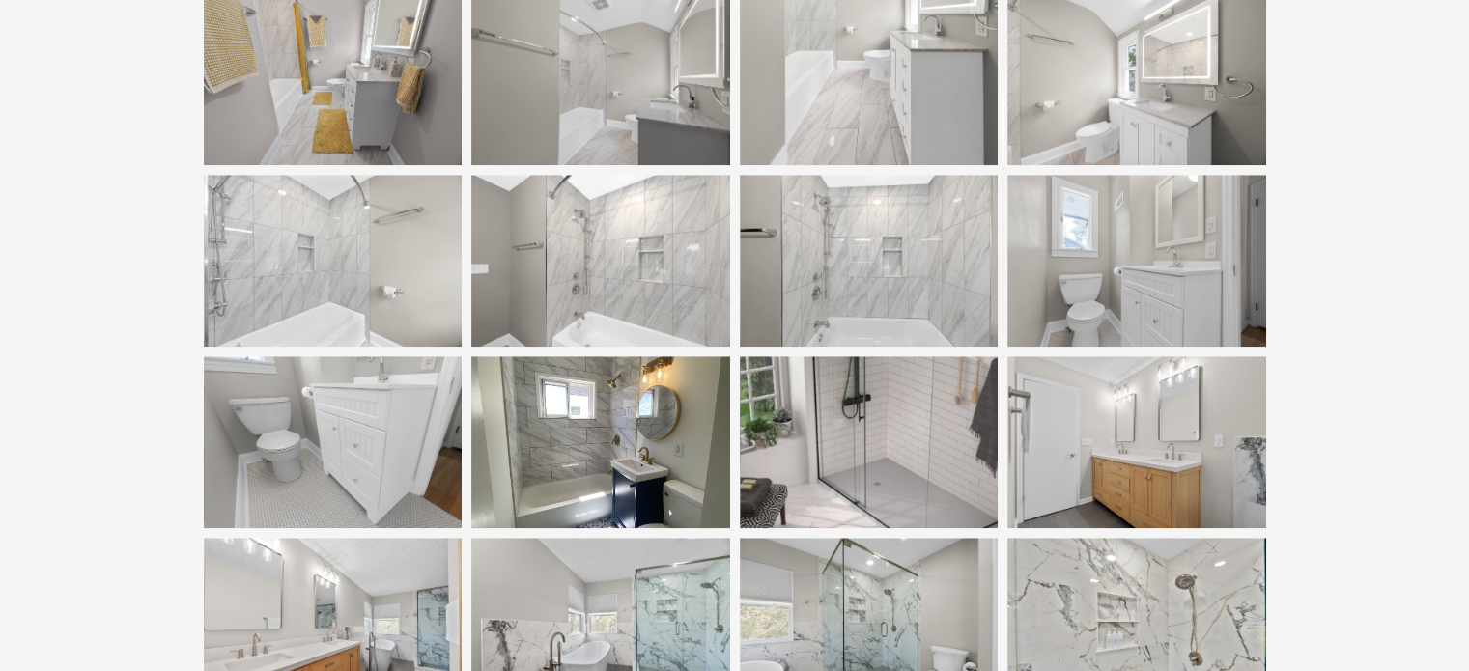
scroll to position [1345, 0]
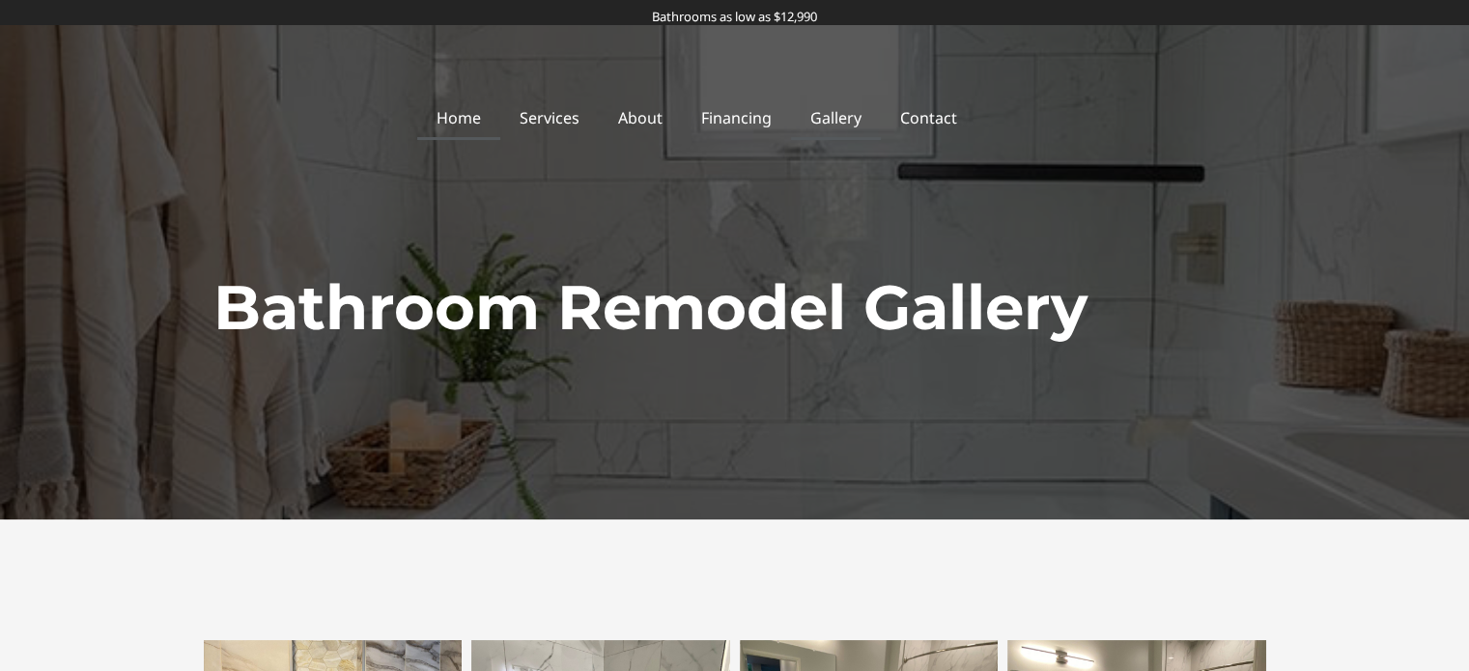
click at [496, 108] on link "Home" at bounding box center [458, 118] width 83 height 44
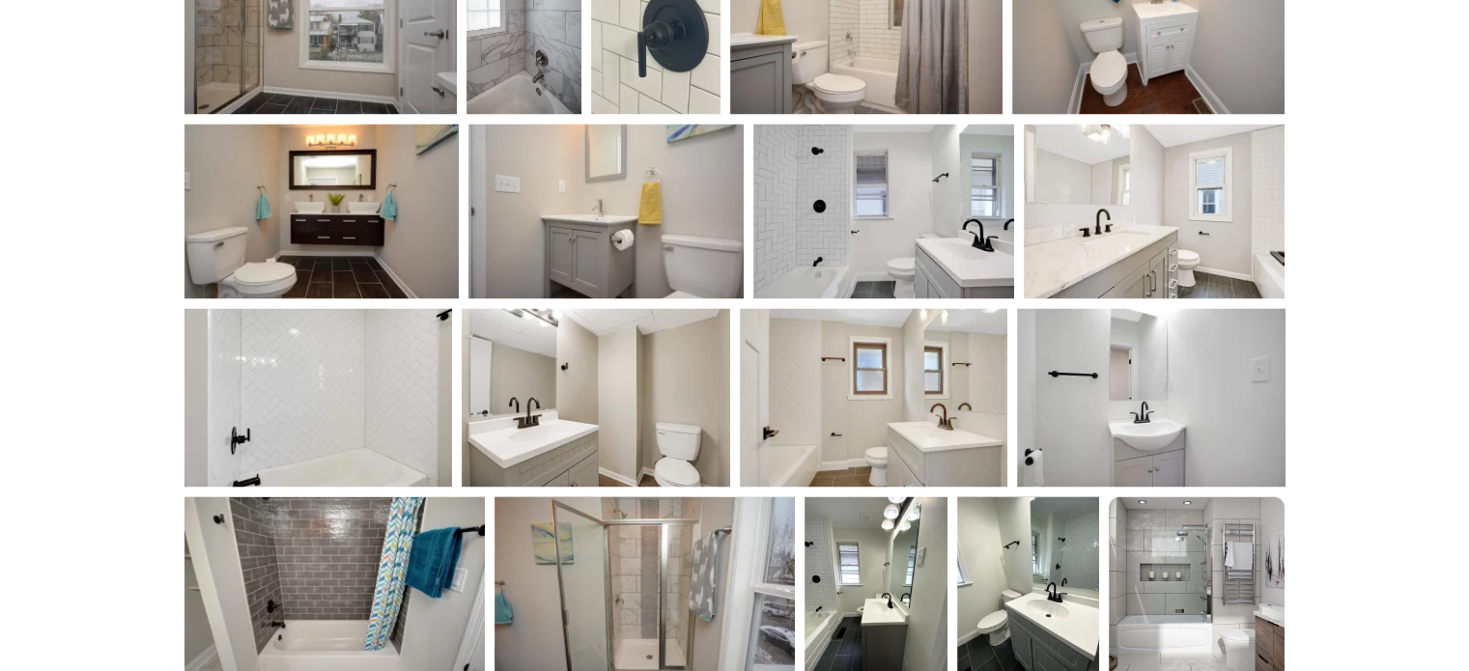
scroll to position [3025, 0]
